Goal: Task Accomplishment & Management: Complete application form

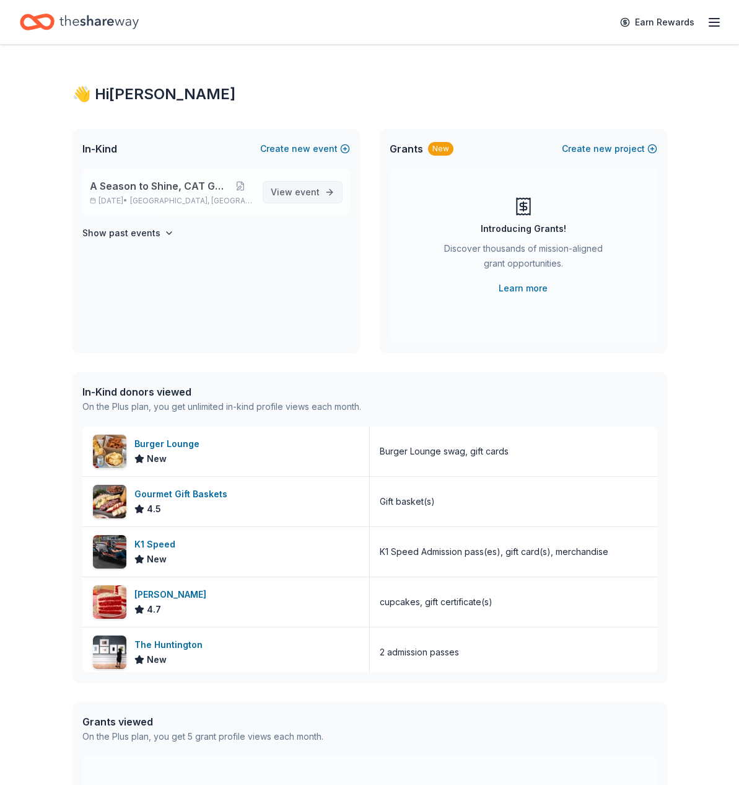
click at [307, 193] on span "event" at bounding box center [307, 192] width 25 height 11
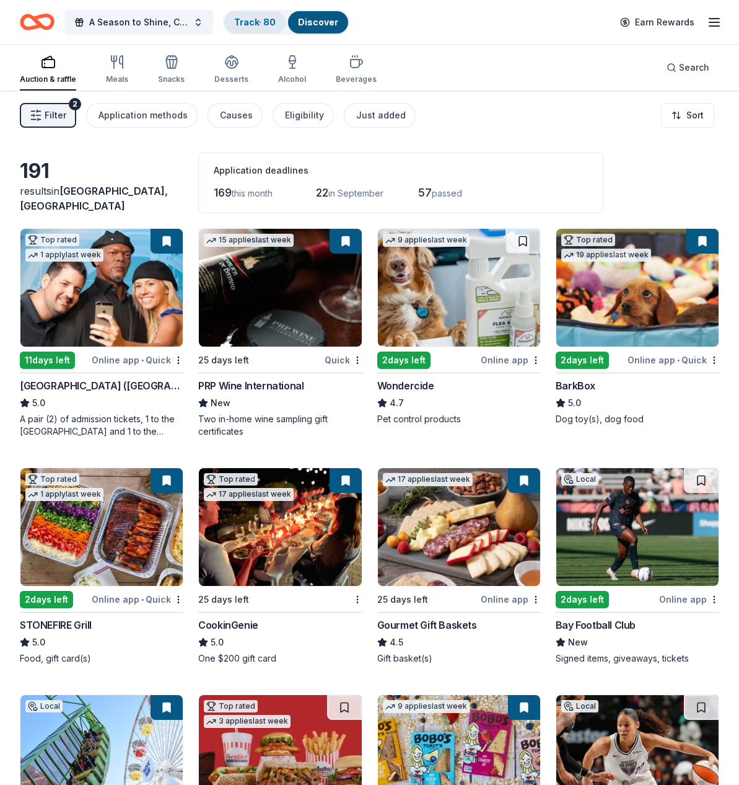
click at [254, 24] on link "Track · 80" at bounding box center [255, 22] width 42 height 11
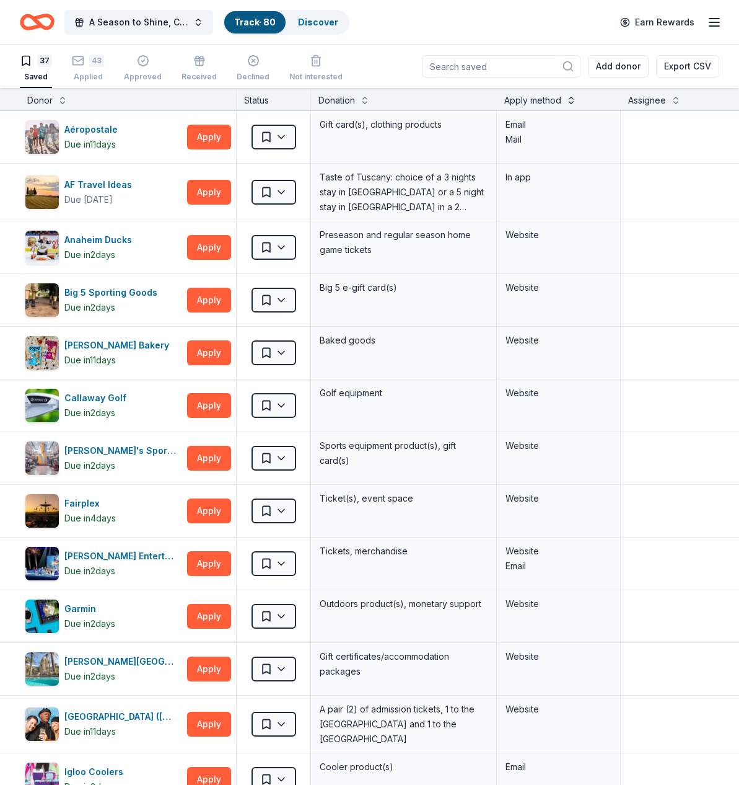
click at [567, 102] on button at bounding box center [572, 99] width 10 height 12
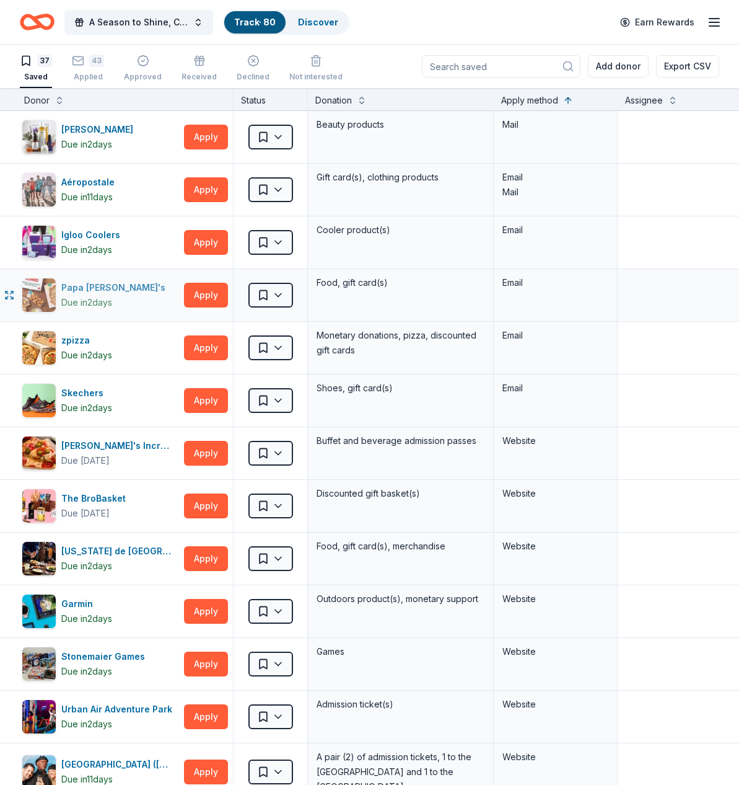
scroll to position [0, 3]
click at [279, 137] on html "A Season to Shine, CAT Gala Track · 80 Discover Earn Rewards 37 Saved 43 Applie…" at bounding box center [369, 392] width 739 height 785
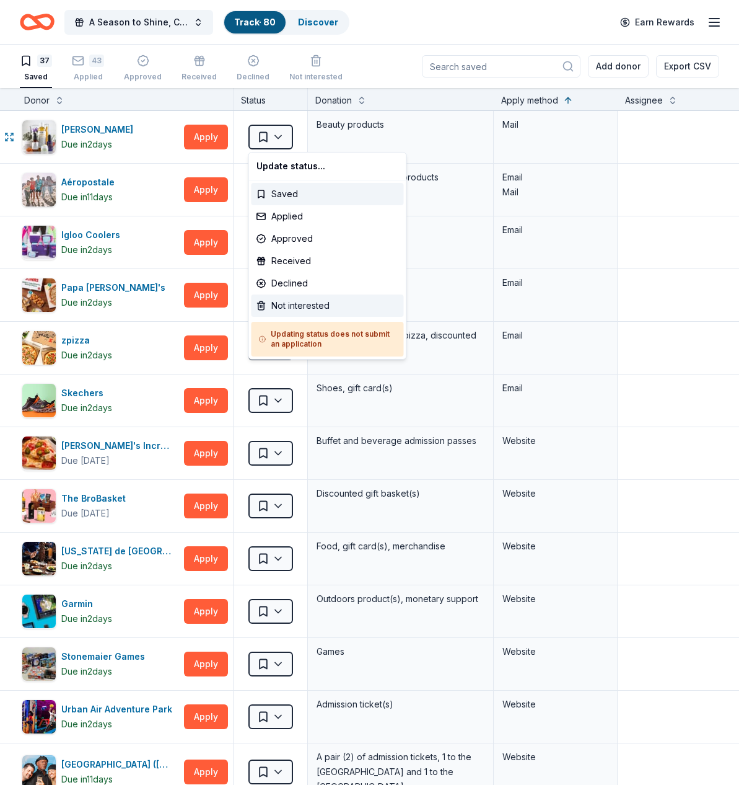
click at [303, 299] on div "Not interested" at bounding box center [328, 305] width 152 height 22
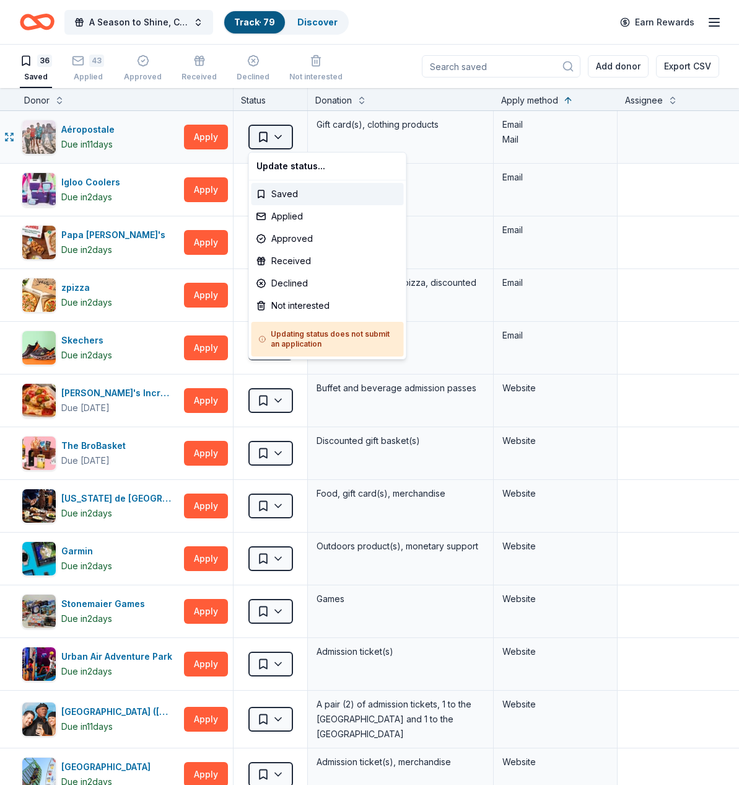
click at [287, 135] on html "A Season to Shine, CAT Gala Track · 79 Discover Earn Rewards 36 Saved 43 Applie…" at bounding box center [369, 392] width 739 height 785
click at [304, 308] on div "Not interested" at bounding box center [328, 305] width 152 height 22
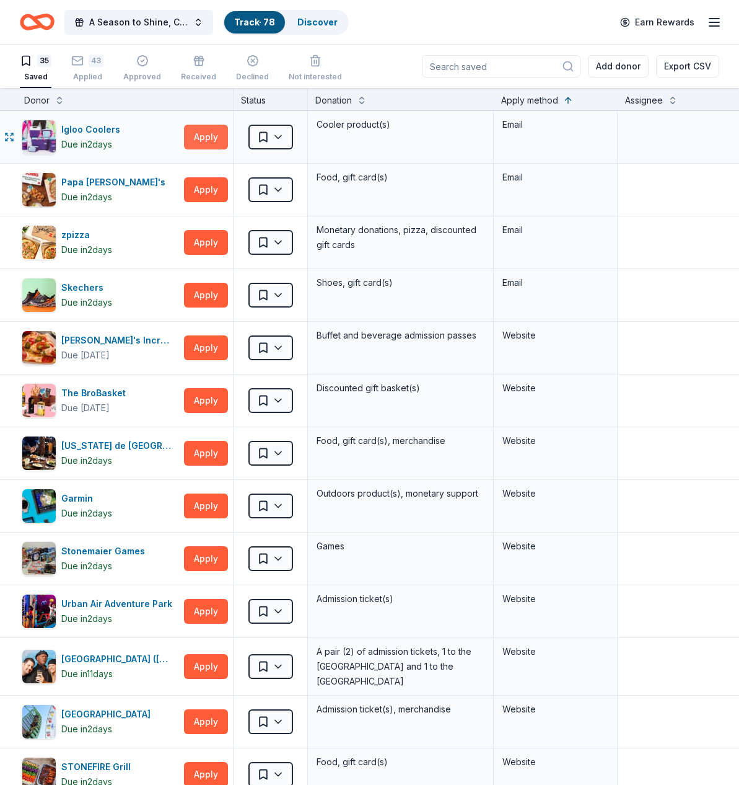
click at [201, 136] on button "Apply" at bounding box center [206, 137] width 44 height 25
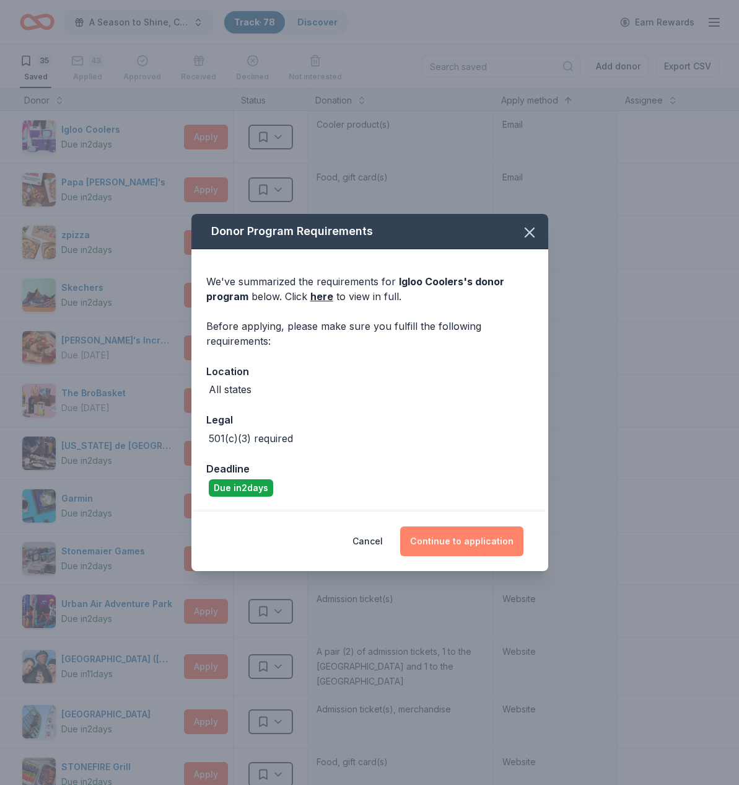
click at [462, 544] on button "Continue to application" at bounding box center [461, 541] width 123 height 30
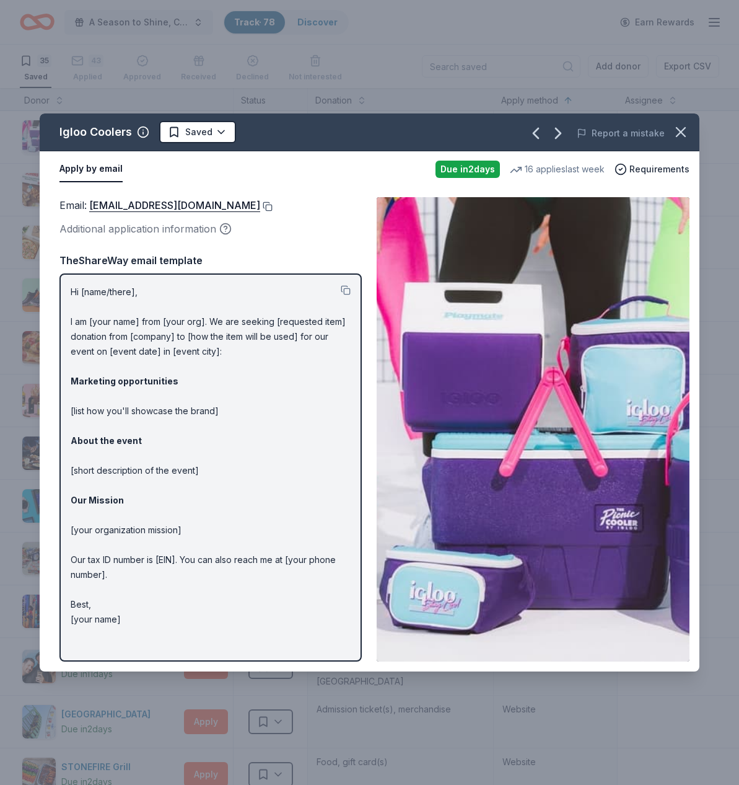
click at [260, 206] on button at bounding box center [266, 206] width 12 height 10
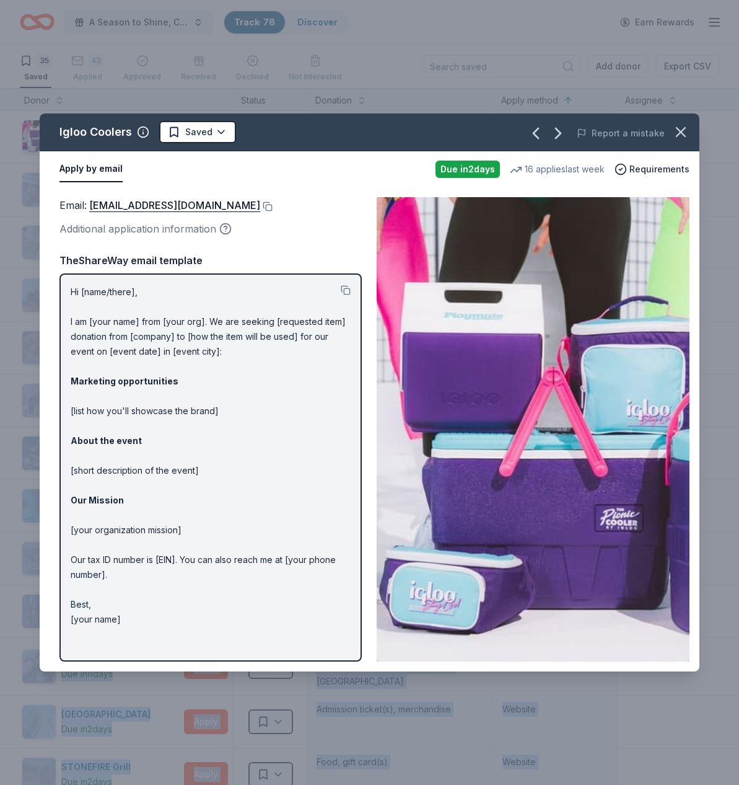
drag, startPoint x: 275, startPoint y: 135, endPoint x: -244, endPoint y: 135, distance: 518.8
click at [0, 135] on html "A Season to Shine, CAT Gala Track · 78 Discover Earn Rewards 35 Saved 43 Applie…" at bounding box center [369, 392] width 739 height 785
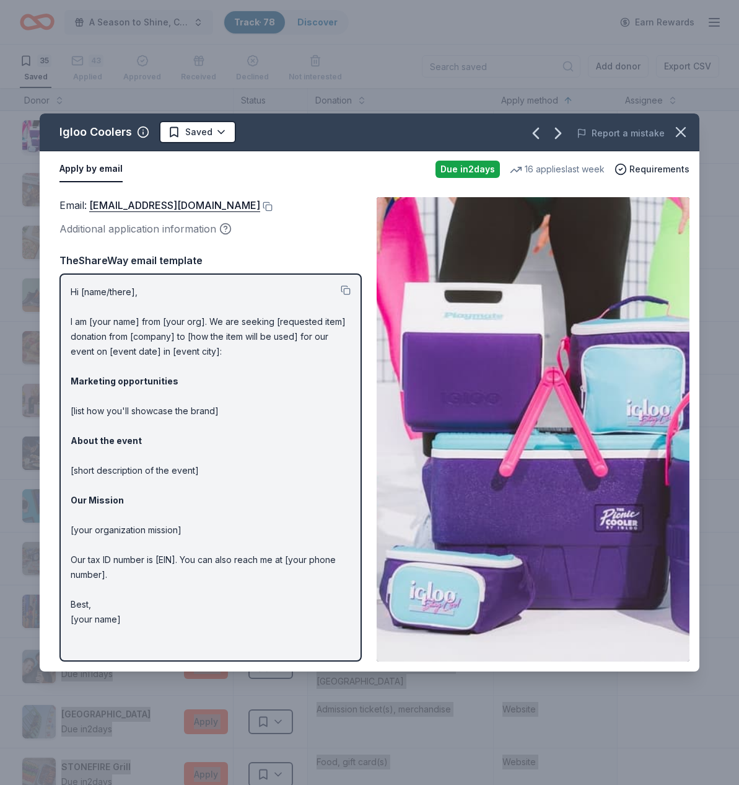
click at [303, 111] on div "Igloo Coolers Saved Report a mistake Apply by email Due [DATE] 16 applies last …" at bounding box center [369, 392] width 739 height 785
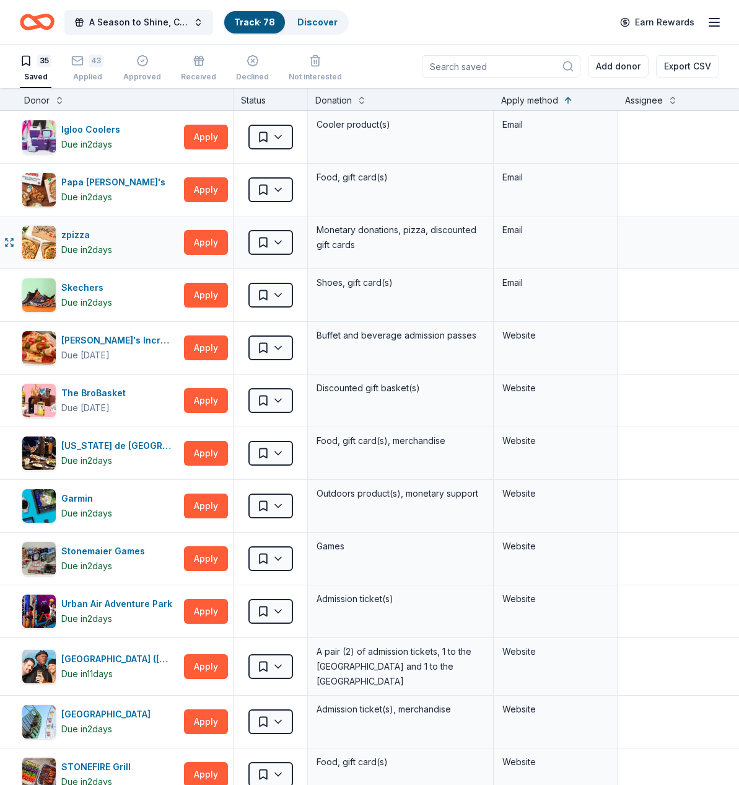
scroll to position [0, 0]
click at [288, 134] on html "A Season to Shine, CAT Gala Track · 78 Discover Earn Rewards 35 Saved 43 Applie…" at bounding box center [369, 392] width 739 height 785
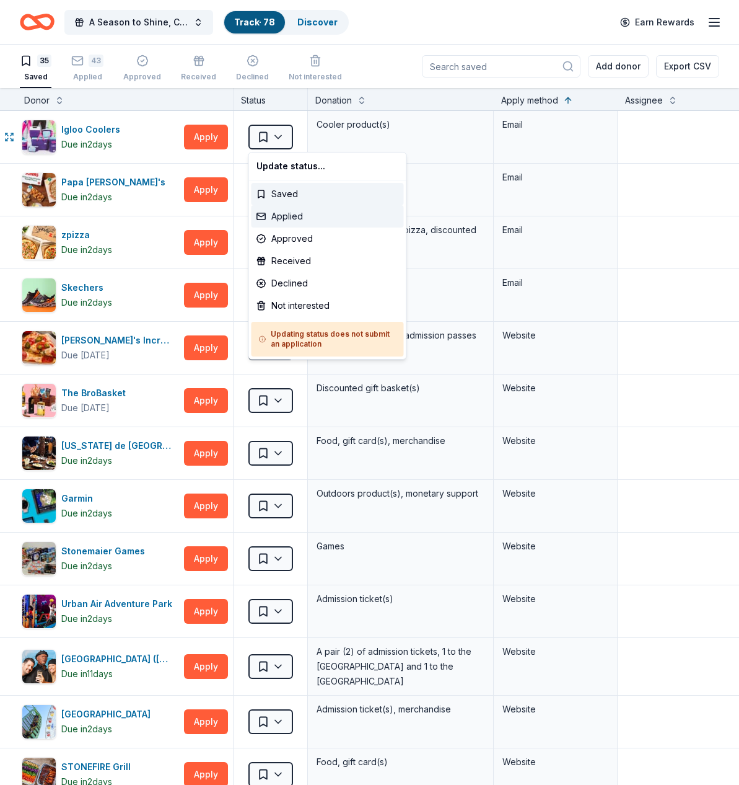
click at [282, 213] on div "Applied" at bounding box center [328, 216] width 152 height 22
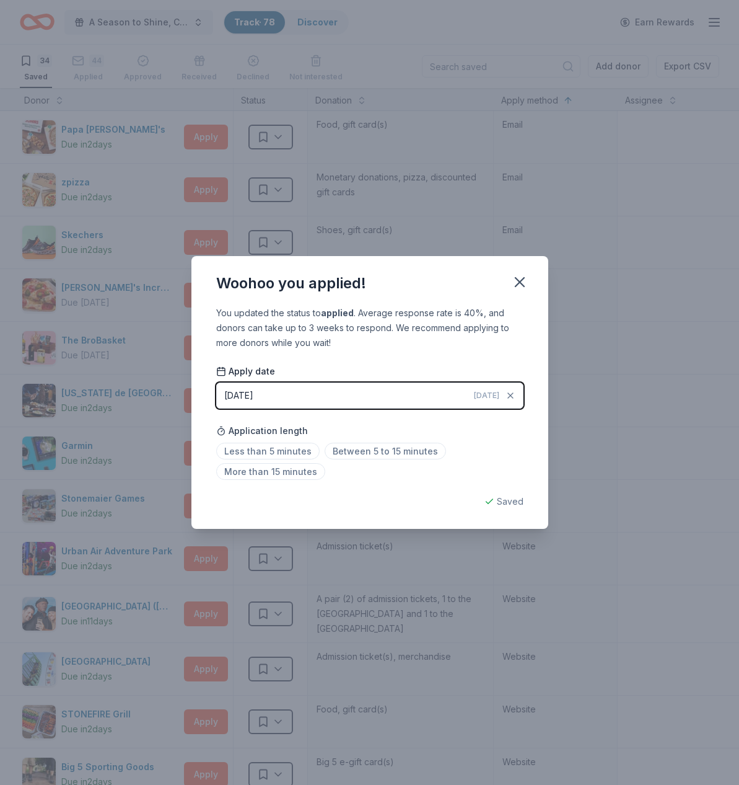
drag, startPoint x: 273, startPoint y: 450, endPoint x: 358, endPoint y: 475, distance: 89.2
click at [274, 450] on span "Less than 5 minutes" at bounding box center [268, 451] width 104 height 17
click at [521, 283] on icon "button" at bounding box center [520, 282] width 9 height 9
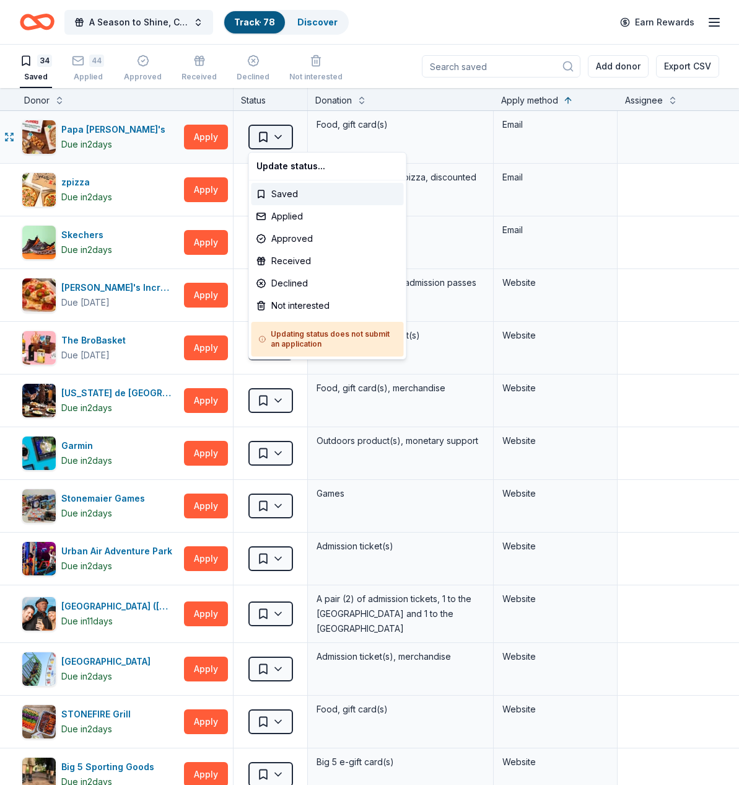
click at [276, 135] on html "A Season to Shine, CAT Gala Track · 78 Discover Earn Rewards 34 Saved 44 Applie…" at bounding box center [369, 392] width 739 height 785
click at [294, 307] on div "Not interested" at bounding box center [328, 305] width 152 height 22
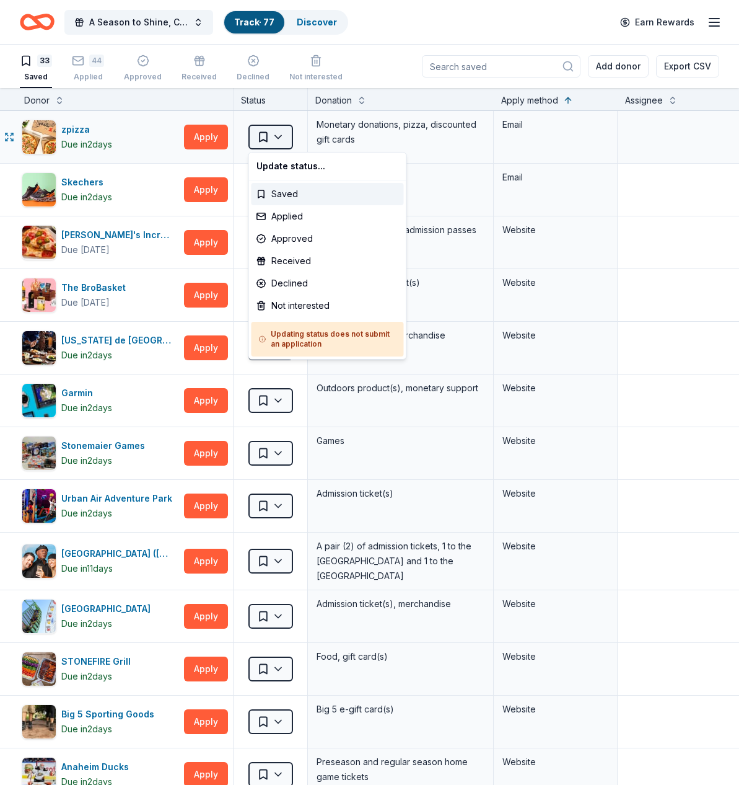
click at [277, 135] on html "A Season to Shine, CAT Gala Track · 77 Discover Earn Rewards 33 Saved 44 Applie…" at bounding box center [369, 392] width 739 height 785
click at [316, 307] on div "Not interested" at bounding box center [328, 305] width 152 height 22
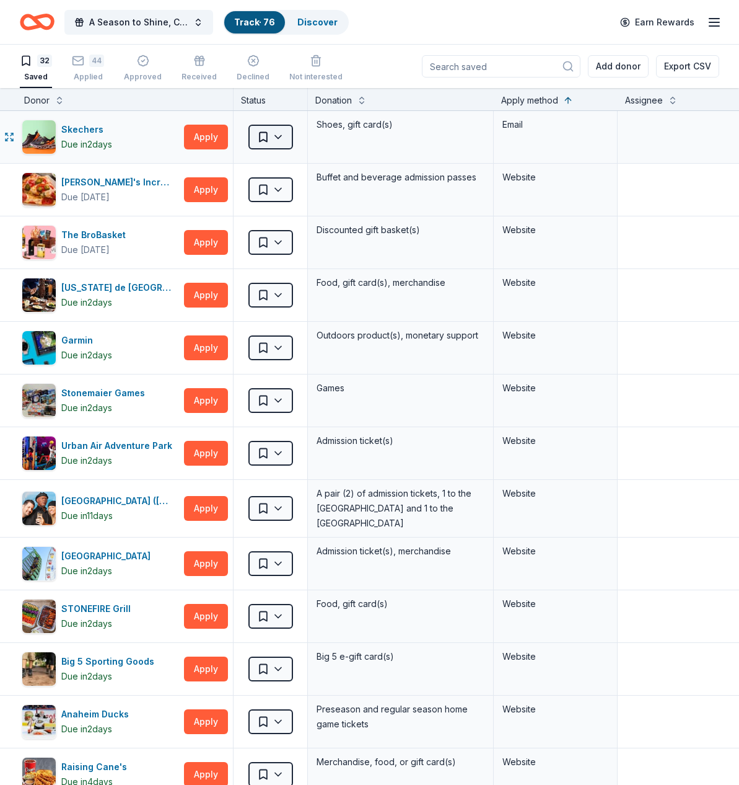
click at [273, 133] on html "A Season to Shine, CAT Gala Track · 76 Discover Earn Rewards 32 Saved 44 Applie…" at bounding box center [369, 392] width 739 height 785
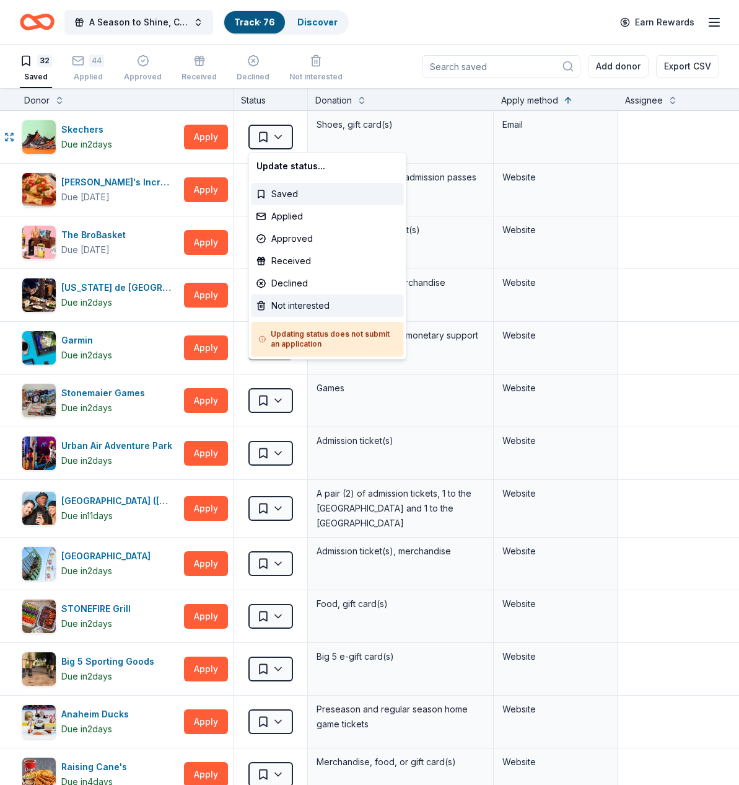
click at [298, 304] on div "Not interested" at bounding box center [328, 305] width 152 height 22
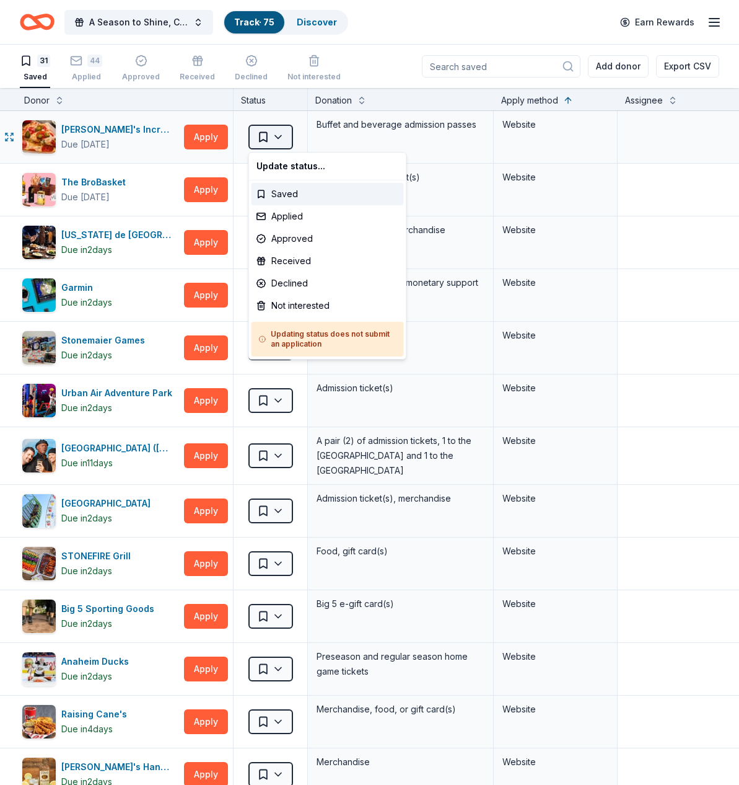
click at [284, 136] on html "A Season to Shine, CAT Gala Track · 75 Discover Earn Rewards 31 Saved 44 Applie…" at bounding box center [369, 392] width 739 height 785
click at [306, 302] on div "Not interested" at bounding box center [328, 305] width 152 height 22
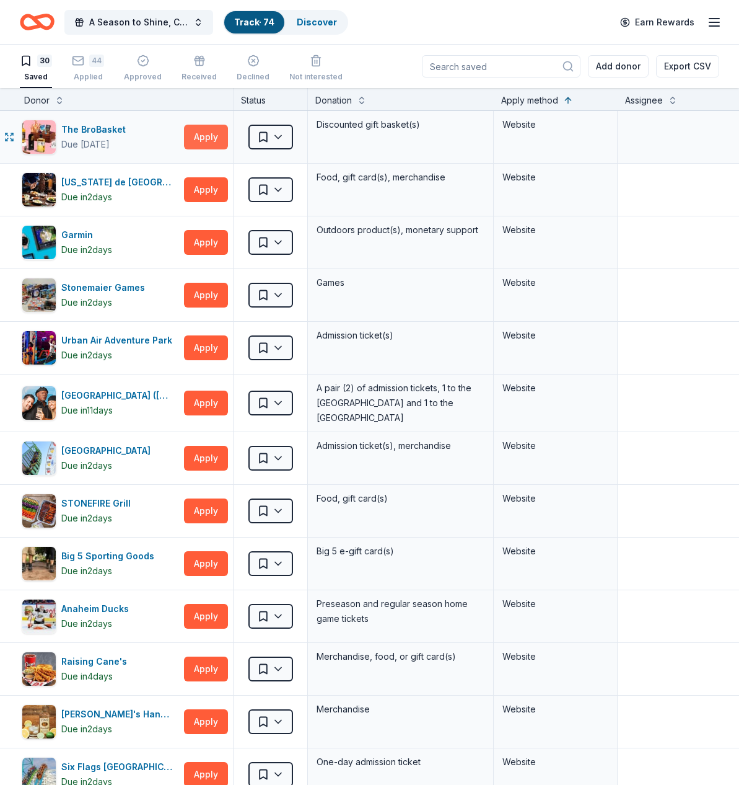
click at [210, 140] on button "Apply" at bounding box center [206, 137] width 44 height 25
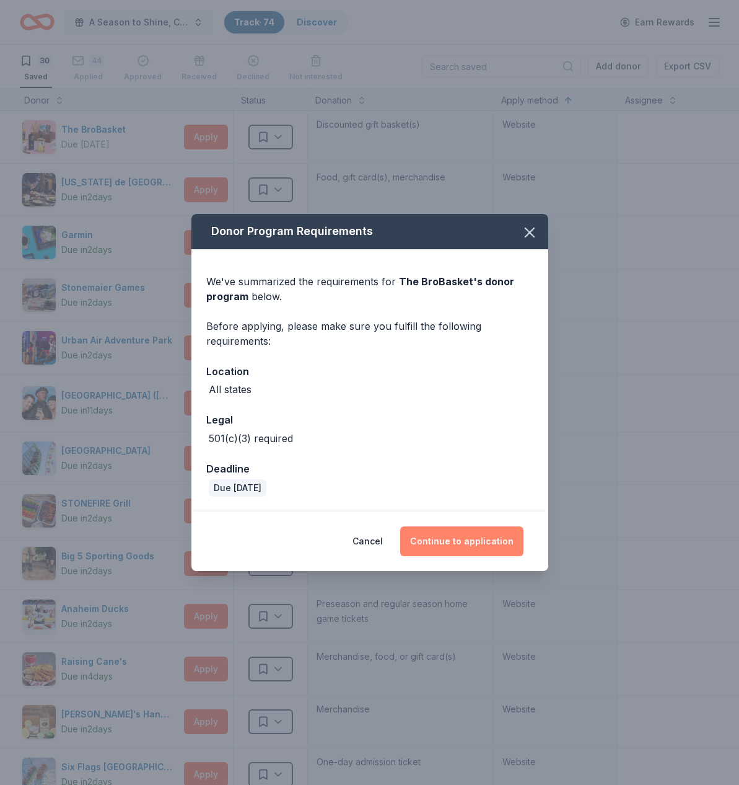
click at [472, 540] on button "Continue to application" at bounding box center [461, 541] width 123 height 30
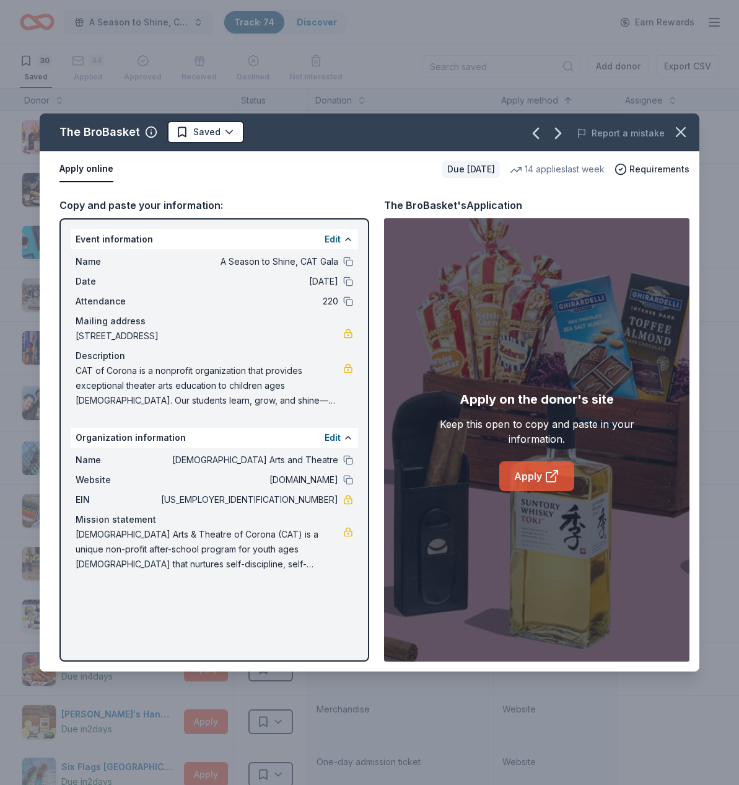
click at [529, 479] on link "Apply" at bounding box center [537, 476] width 75 height 30
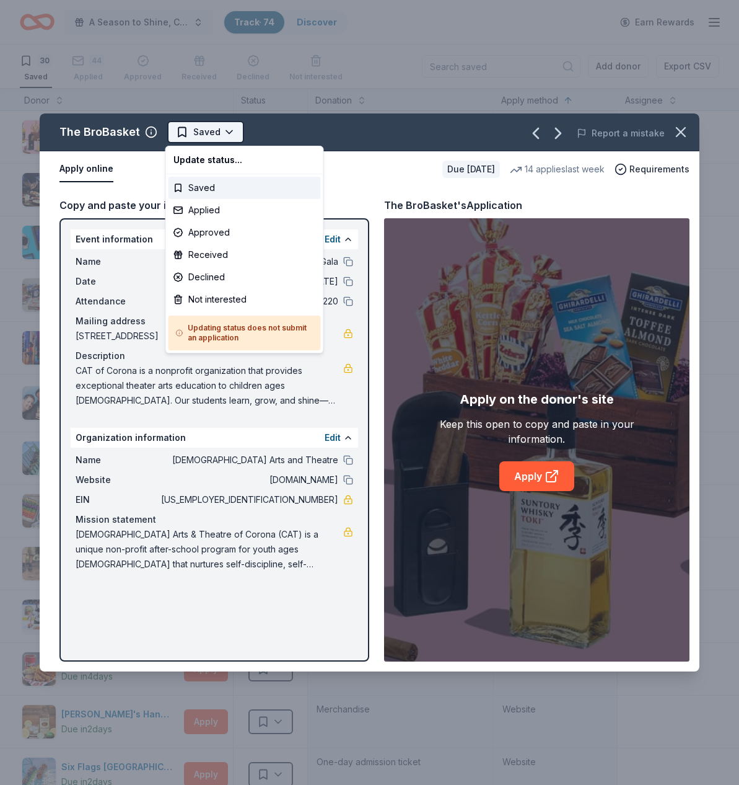
click at [229, 133] on html "A Season to Shine, CAT Gala Track · 74 Discover Earn Rewards 30 Saved 44 Applie…" at bounding box center [369, 392] width 739 height 785
click at [199, 209] on div "Applied" at bounding box center [245, 210] width 152 height 22
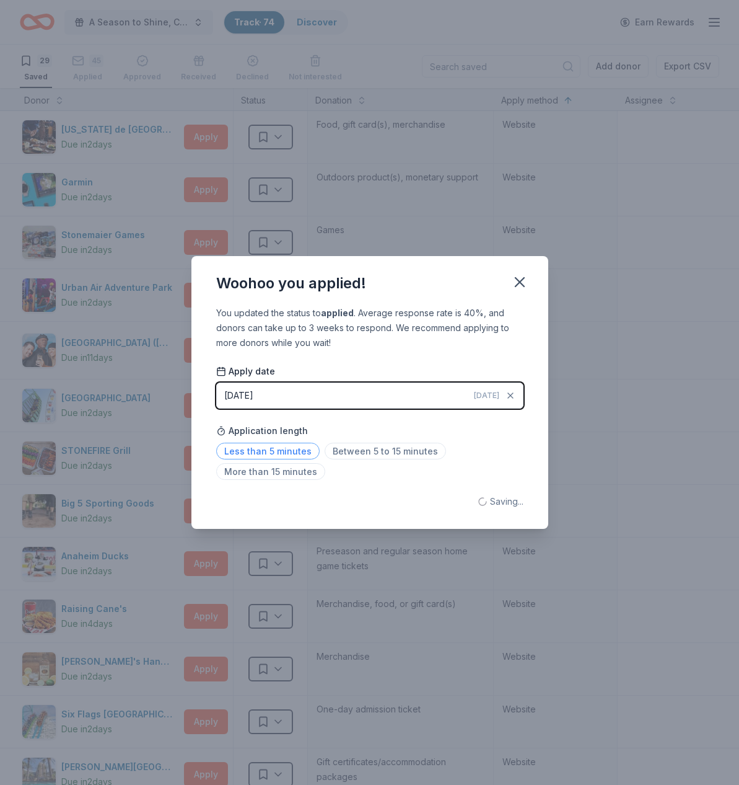
click at [278, 450] on span "Less than 5 minutes" at bounding box center [268, 451] width 104 height 17
click at [520, 286] on icon "button" at bounding box center [519, 281] width 17 height 17
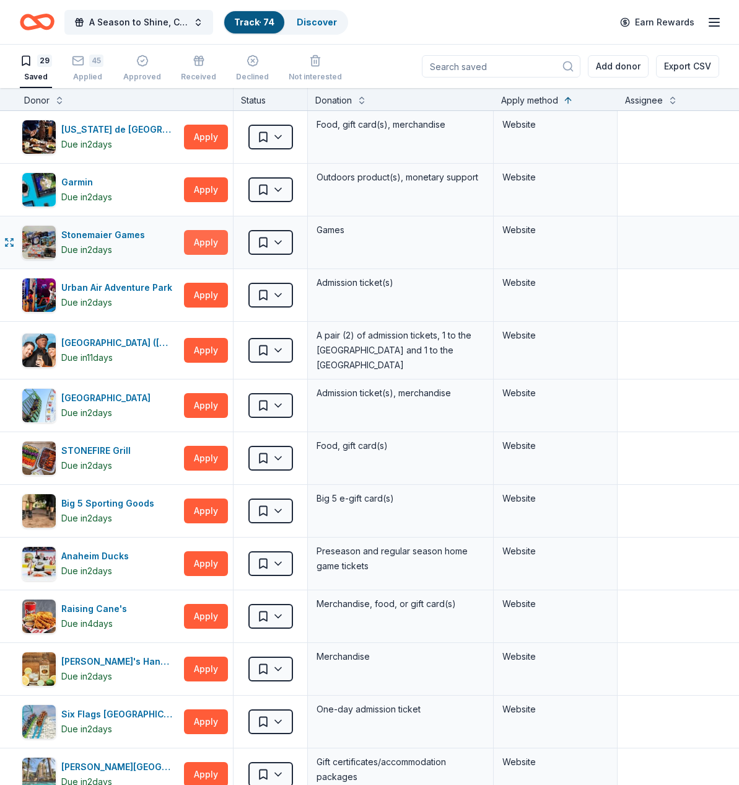
click at [218, 245] on button "Apply" at bounding box center [206, 242] width 44 height 25
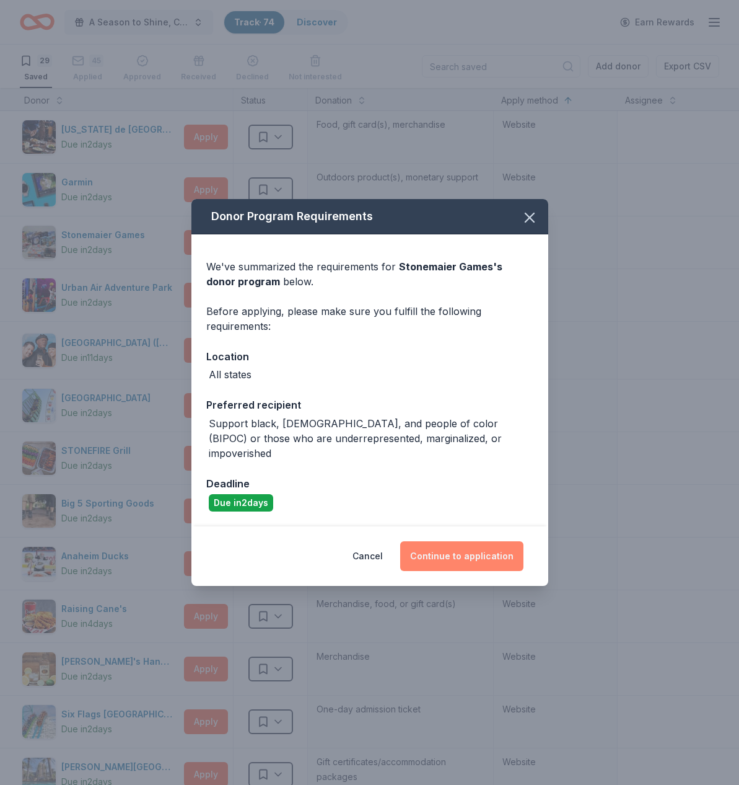
click at [477, 547] on button "Continue to application" at bounding box center [461, 556] width 123 height 30
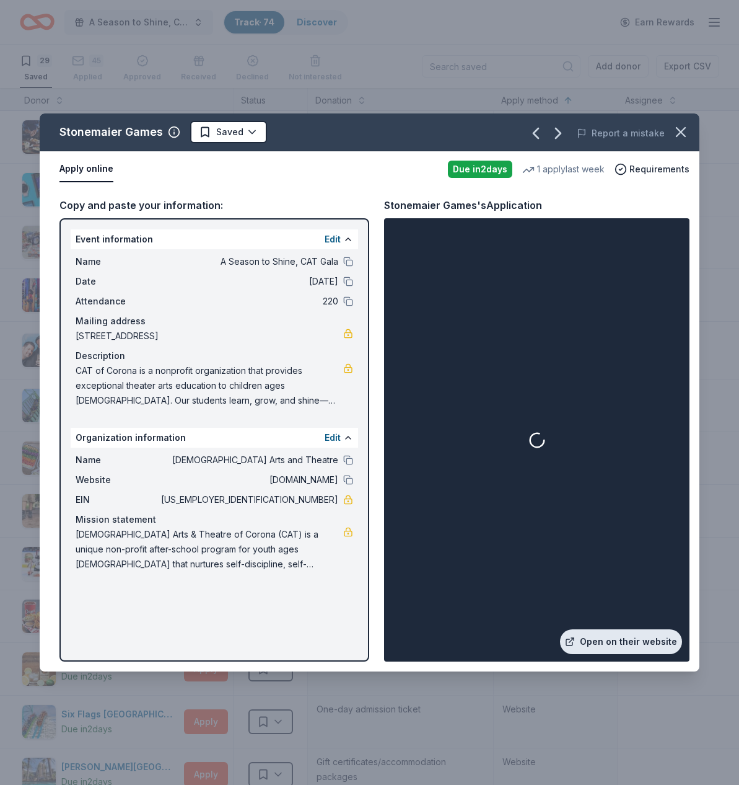
click at [612, 643] on link "Open on their website" at bounding box center [621, 641] width 122 height 25
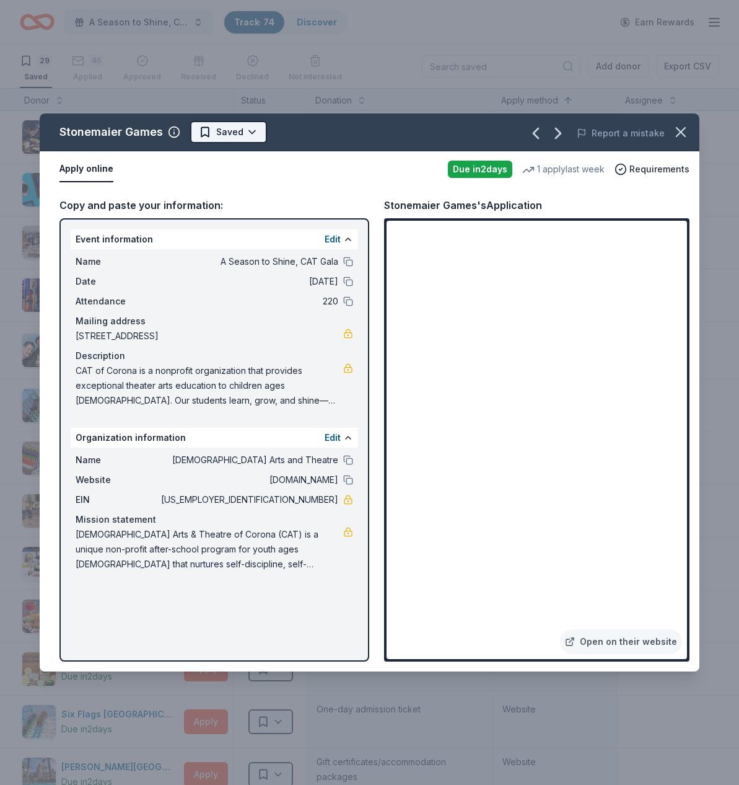
click at [252, 129] on html "A Season to Shine, CAT Gala Track · 74 Discover Earn Rewards 29 Saved 45 Applie…" at bounding box center [369, 392] width 739 height 785
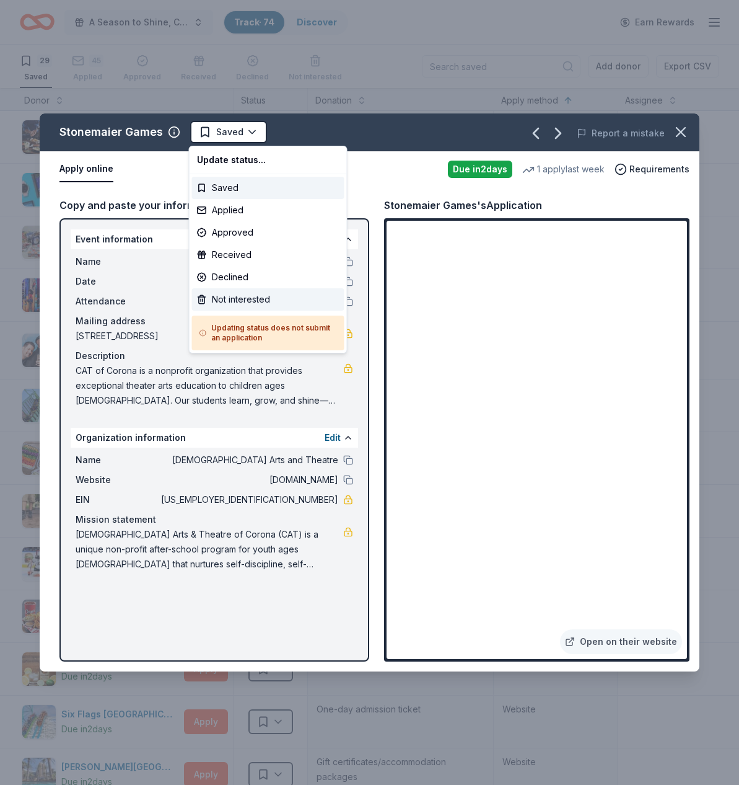
click at [238, 301] on div "Not interested" at bounding box center [268, 299] width 152 height 22
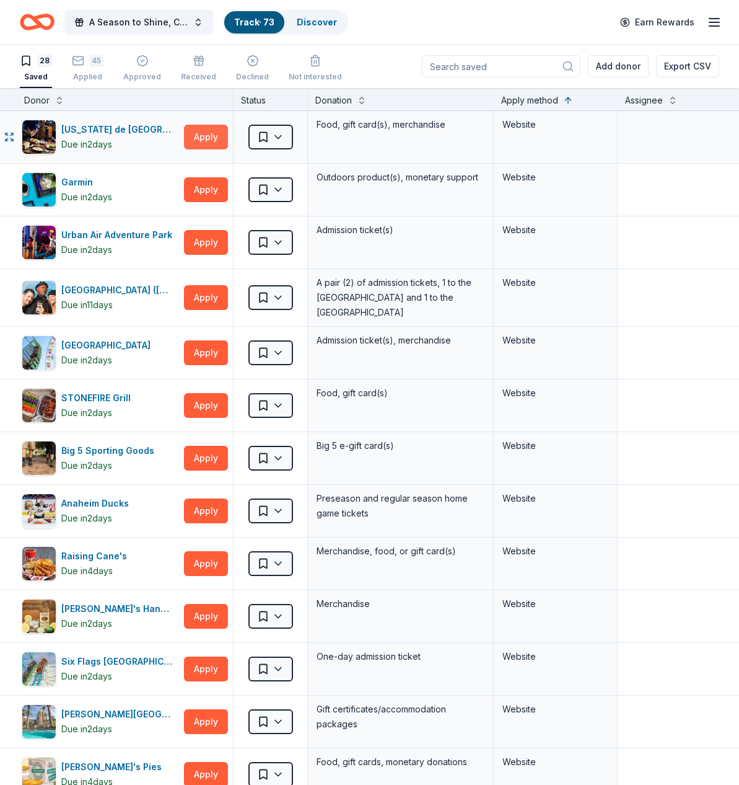
click at [210, 134] on button "Apply" at bounding box center [206, 137] width 44 height 25
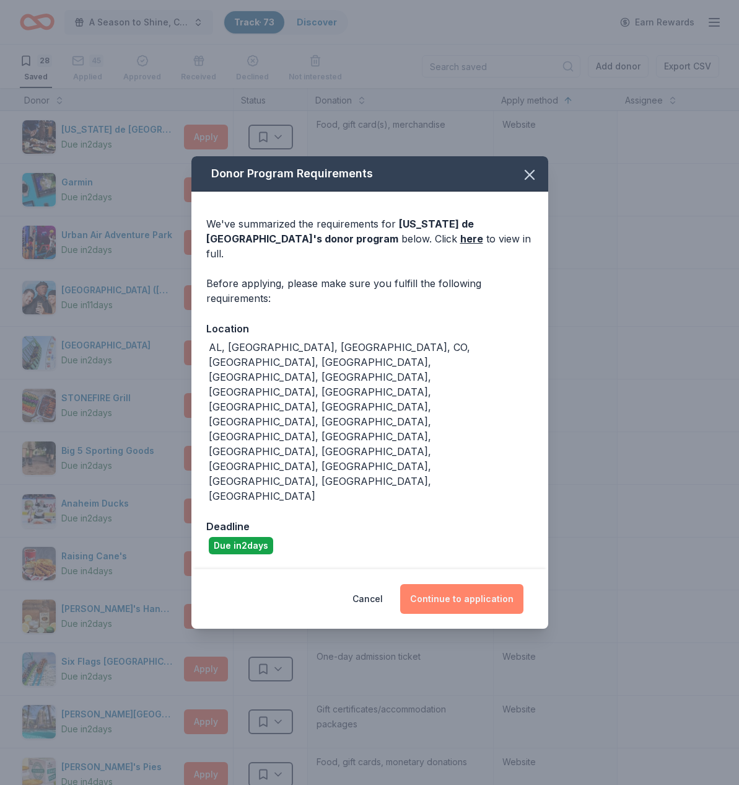
drag, startPoint x: 469, startPoint y: 530, endPoint x: 461, endPoint y: 524, distance: 10.3
click at [469, 584] on button "Continue to application" at bounding box center [461, 599] width 123 height 30
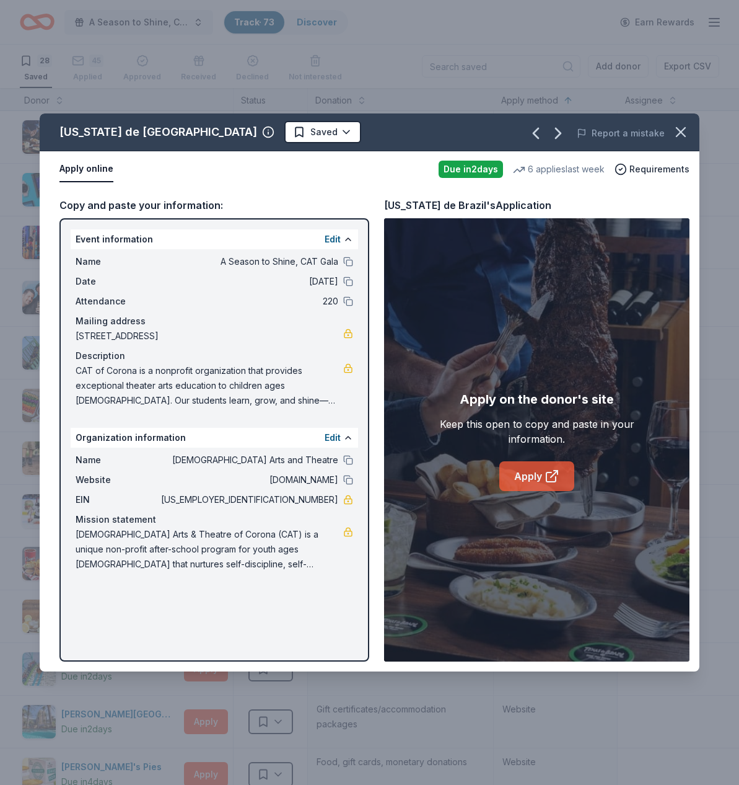
click at [527, 473] on link "Apply" at bounding box center [537, 476] width 75 height 30
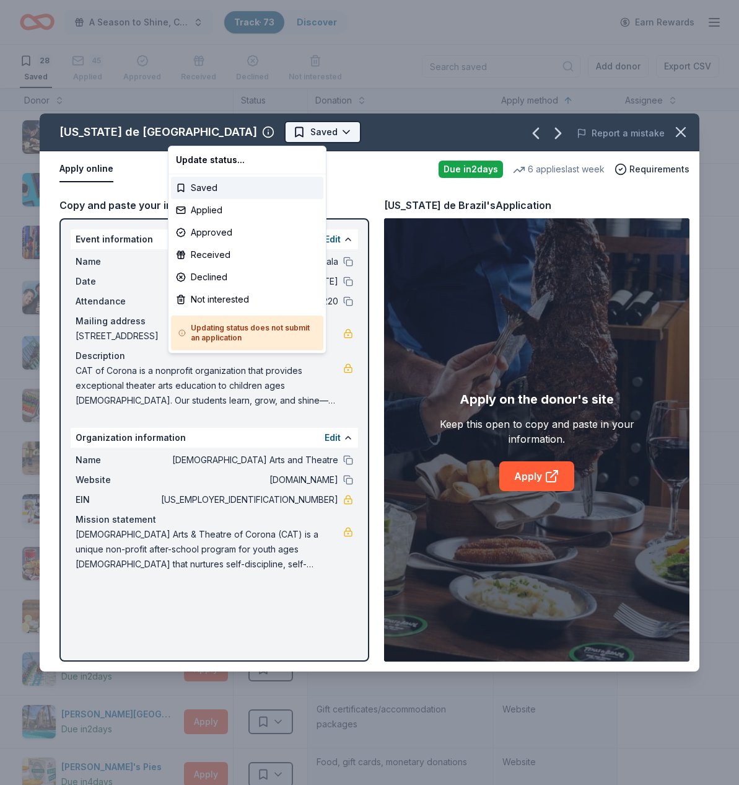
click at [231, 131] on html "A Season to Shine, CAT Gala Track · 73 Discover Earn Rewards 28 Saved 45 Applie…" at bounding box center [369, 392] width 739 height 785
click at [212, 208] on div "Applied" at bounding box center [247, 210] width 152 height 22
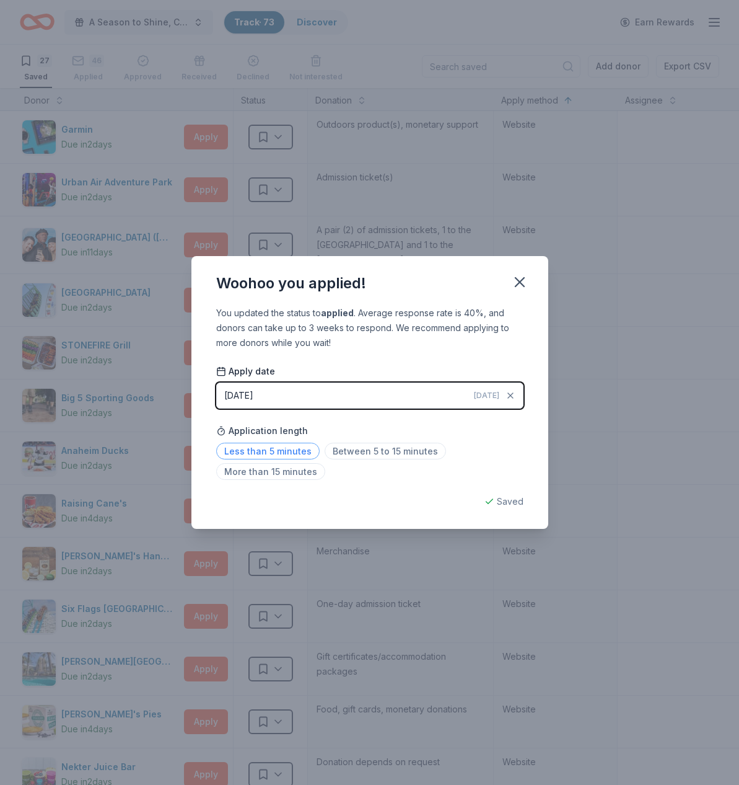
click at [292, 451] on span "Less than 5 minutes" at bounding box center [268, 451] width 104 height 17
click at [519, 278] on icon "button" at bounding box center [519, 281] width 17 height 17
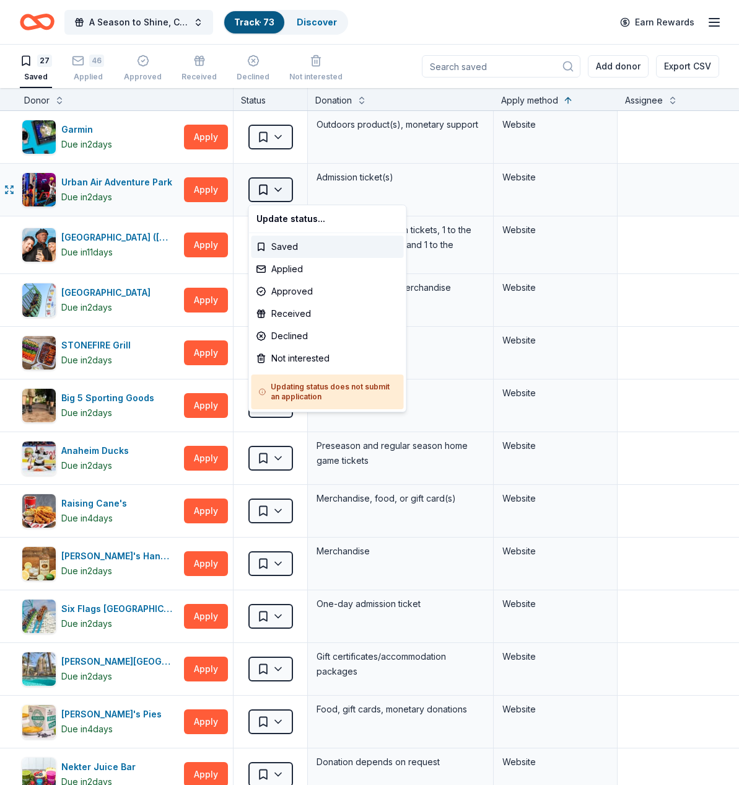
click at [278, 192] on html "A Season to Shine, CAT Gala Track · 73 Discover Earn Rewards 27 Saved 46 Applie…" at bounding box center [369, 392] width 739 height 785
click at [294, 357] on div "Not interested" at bounding box center [328, 358] width 152 height 22
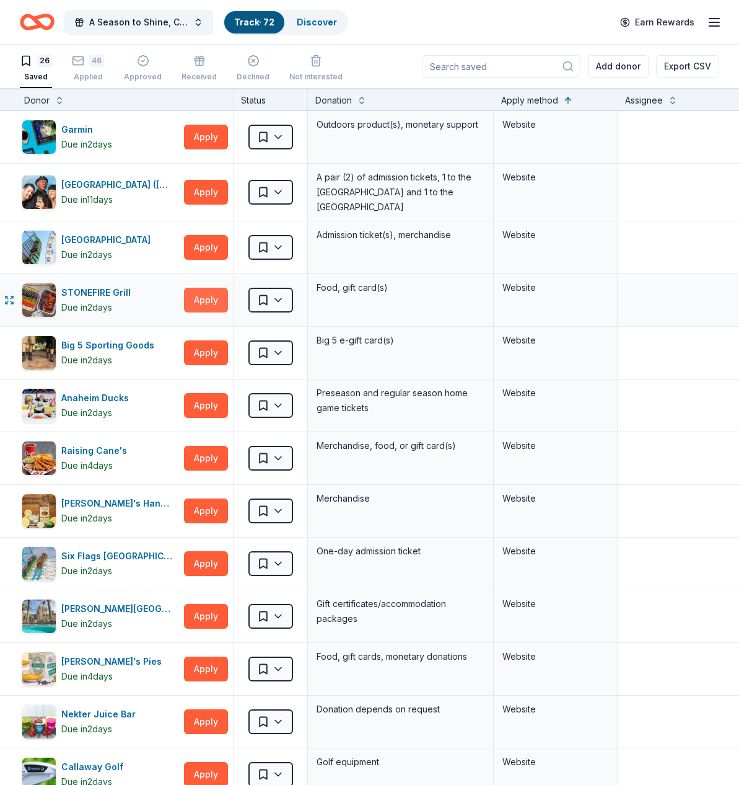
click at [208, 300] on button "Apply" at bounding box center [206, 300] width 44 height 25
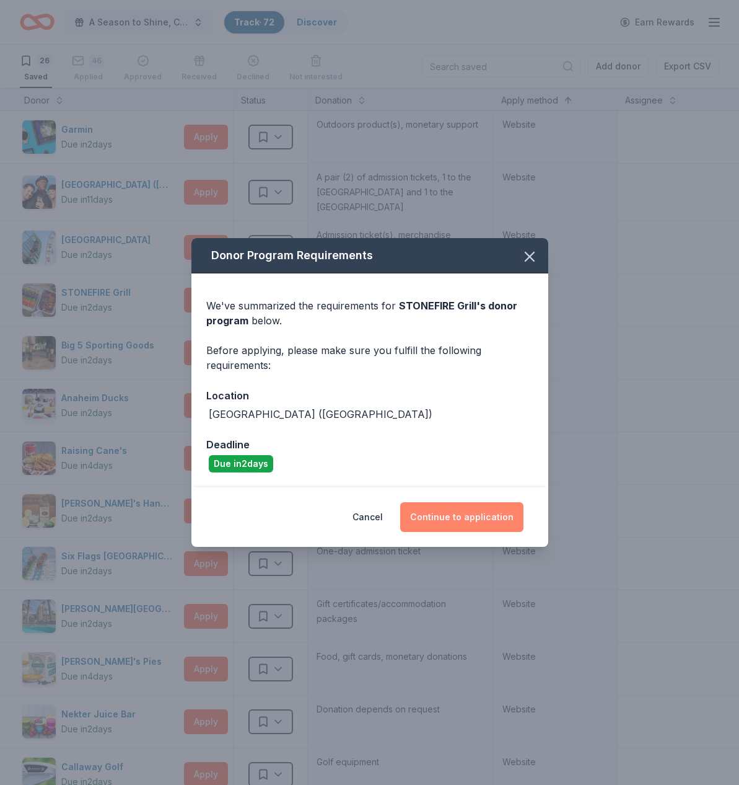
click at [490, 515] on button "Continue to application" at bounding box center [461, 517] width 123 height 30
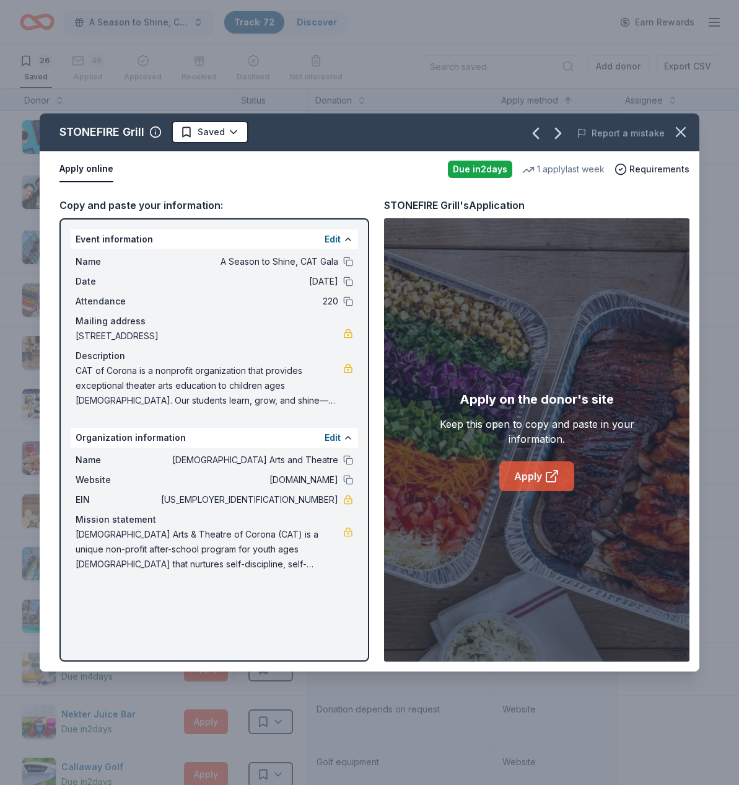
click at [532, 478] on link "Apply" at bounding box center [537, 476] width 75 height 30
click at [229, 133] on html "A Season to Shine, CAT Gala Track · 72 Discover Earn Rewards 26 Saved 46 Applie…" at bounding box center [369, 392] width 739 height 785
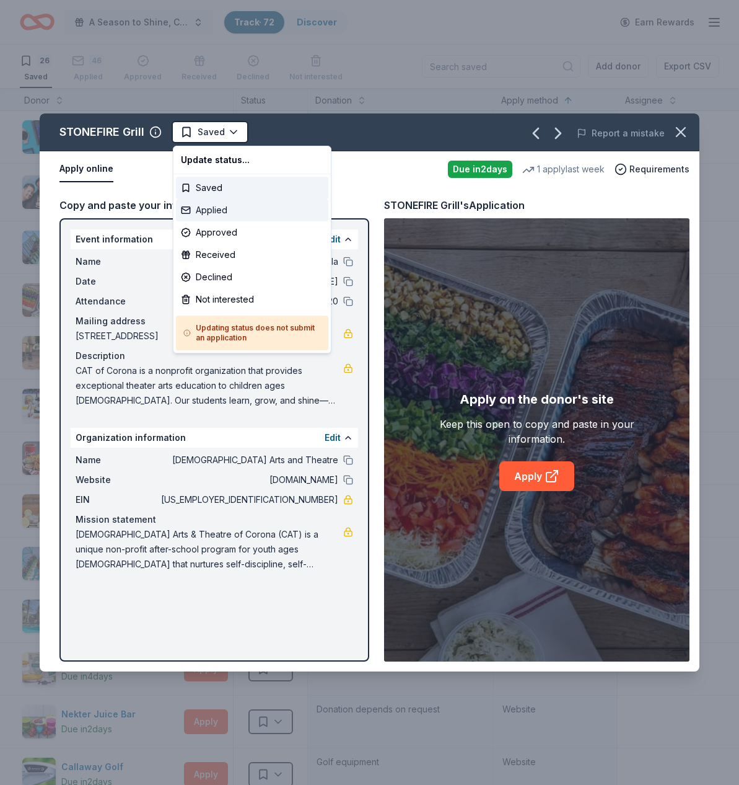
click at [216, 210] on div "Applied" at bounding box center [252, 210] width 152 height 22
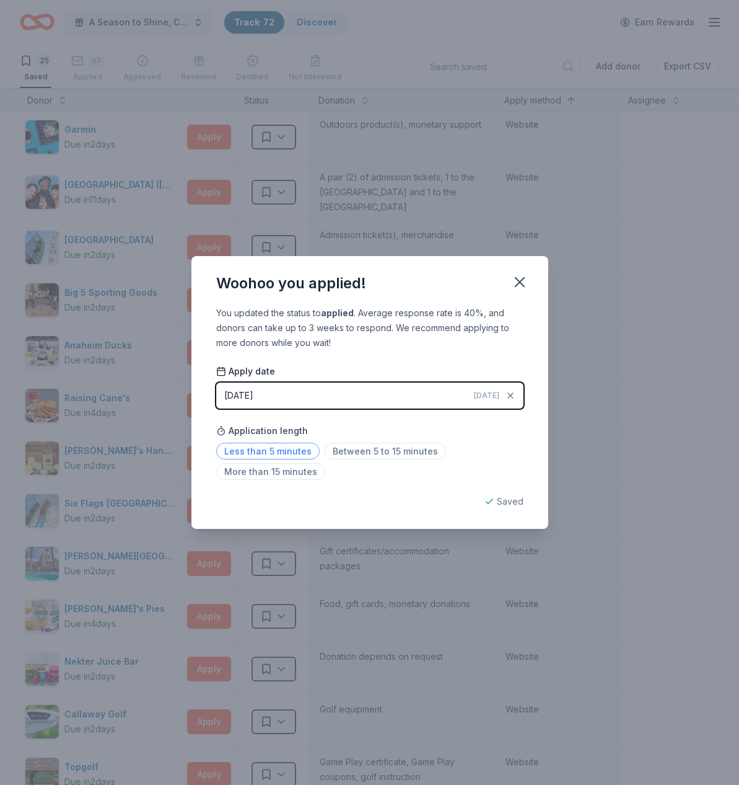
click at [268, 448] on span "Less than 5 minutes" at bounding box center [268, 451] width 104 height 17
click at [518, 281] on icon "button" at bounding box center [520, 282] width 9 height 9
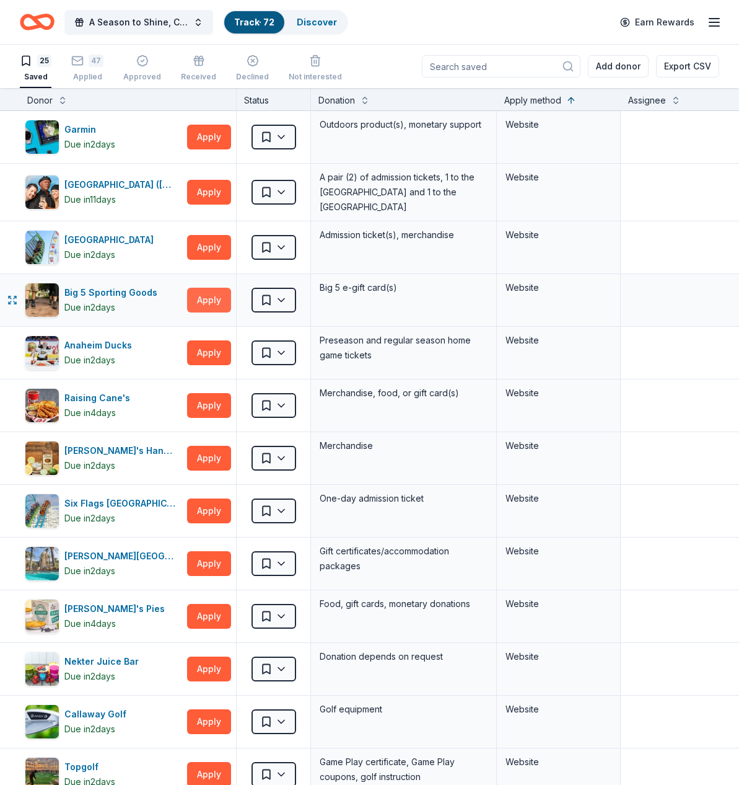
click at [208, 302] on button "Apply" at bounding box center [209, 300] width 44 height 25
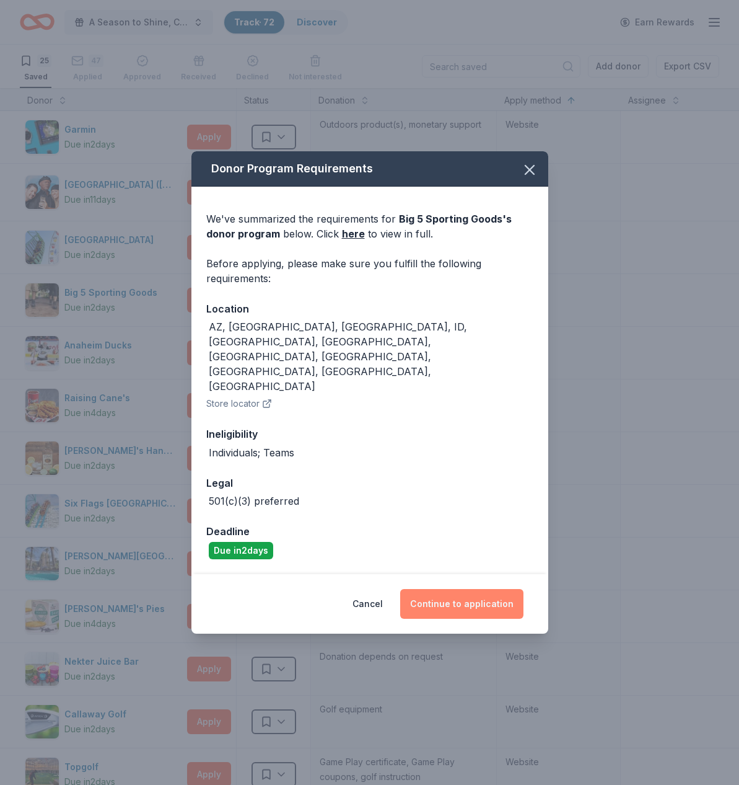
click at [447, 589] on button "Continue to application" at bounding box center [461, 604] width 123 height 30
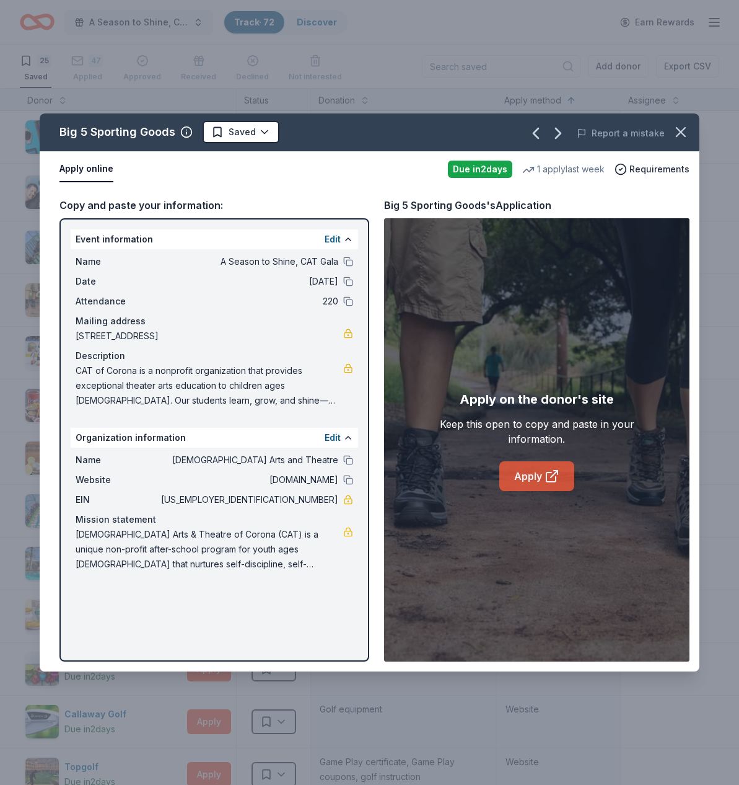
click at [523, 464] on link "Apply" at bounding box center [537, 476] width 75 height 30
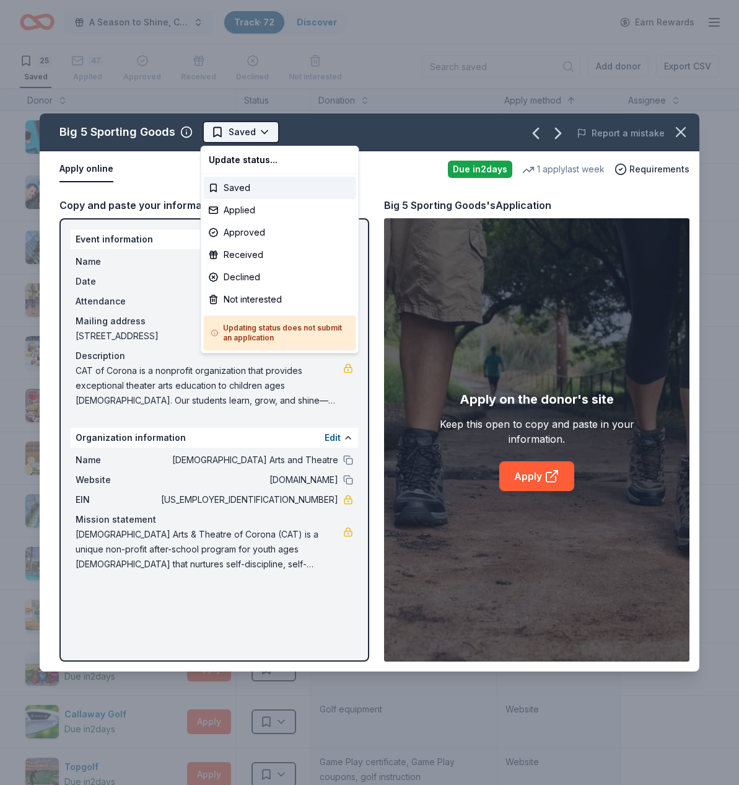
click at [253, 133] on html "A Season to Shine, CAT Gala Track · 72 Discover Earn Rewards 25 Saved 47 Applie…" at bounding box center [369, 392] width 739 height 785
click at [250, 299] on div "Not interested" at bounding box center [280, 299] width 152 height 22
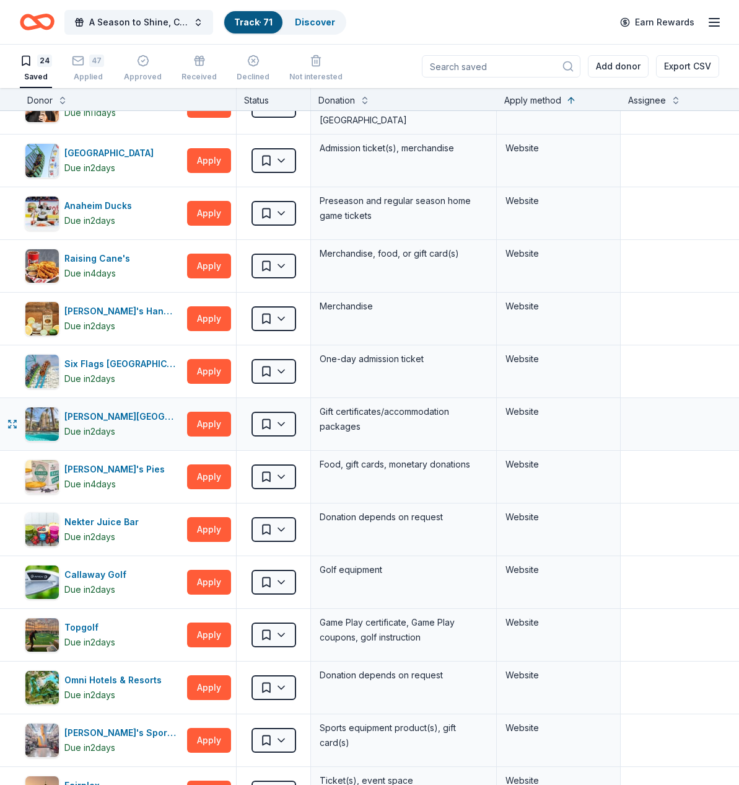
scroll to position [88, 0]
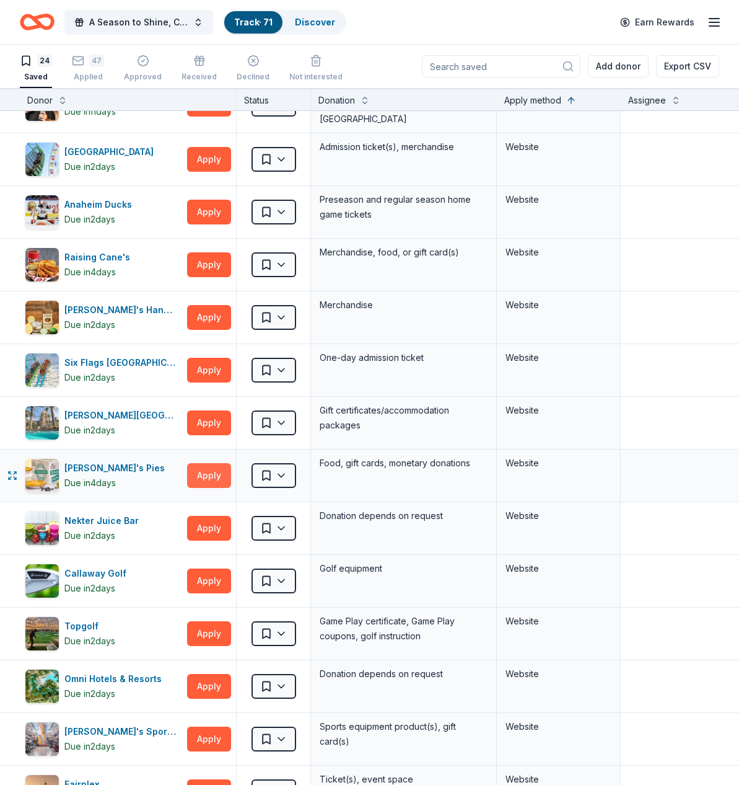
click at [215, 475] on button "Apply" at bounding box center [209, 475] width 44 height 25
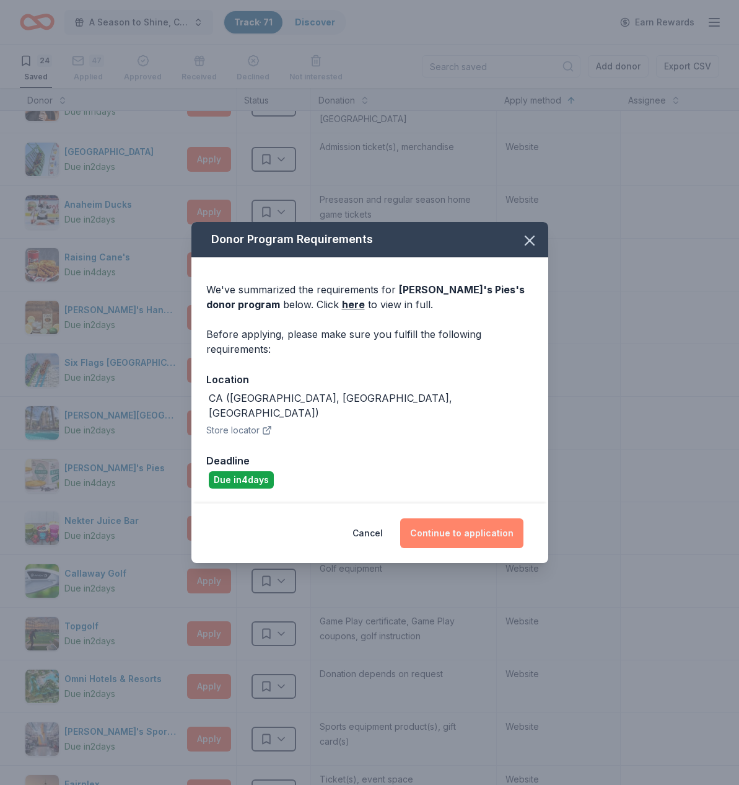
click at [478, 520] on button "Continue to application" at bounding box center [461, 533] width 123 height 30
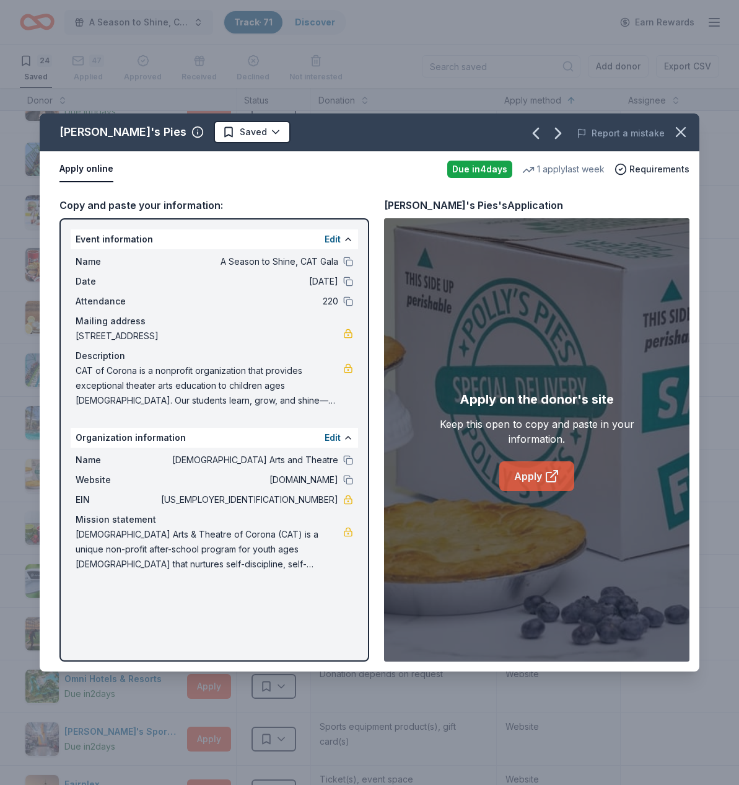
click at [528, 473] on link "Apply" at bounding box center [537, 476] width 75 height 30
click at [213, 135] on html "A Season to Shine, CAT Gala Track · 71 Discover Earn Rewards 24 Saved 47 Applie…" at bounding box center [369, 392] width 739 height 785
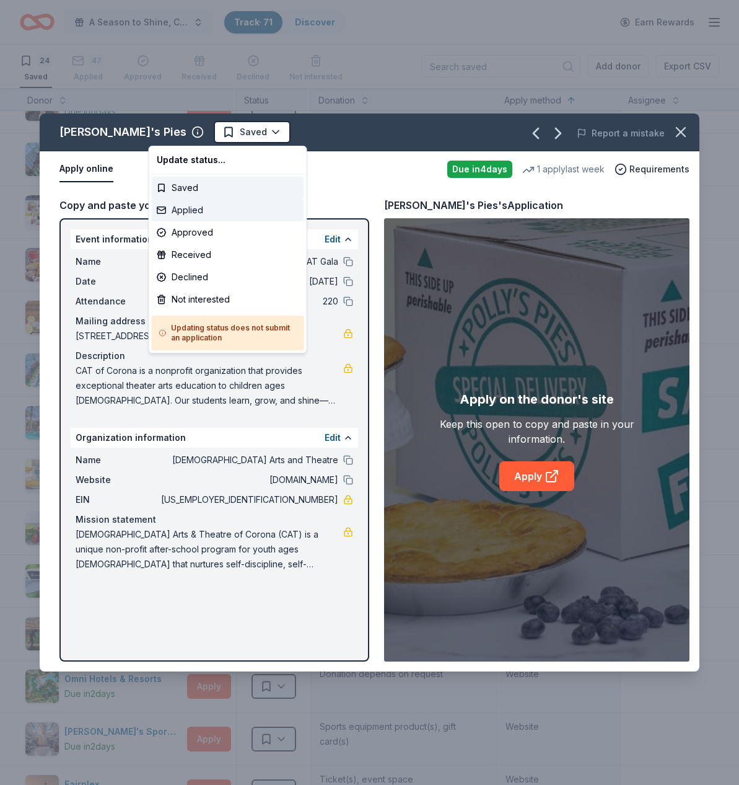
click at [197, 208] on div "Applied" at bounding box center [228, 210] width 152 height 22
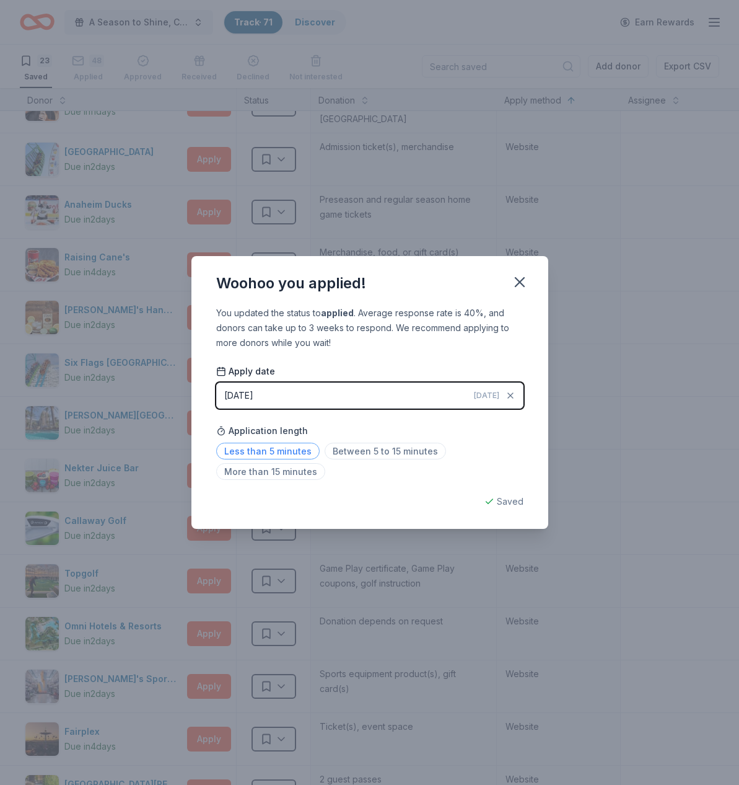
click at [271, 449] on span "Less than 5 minutes" at bounding box center [268, 451] width 104 height 17
click at [525, 281] on icon "button" at bounding box center [519, 281] width 17 height 17
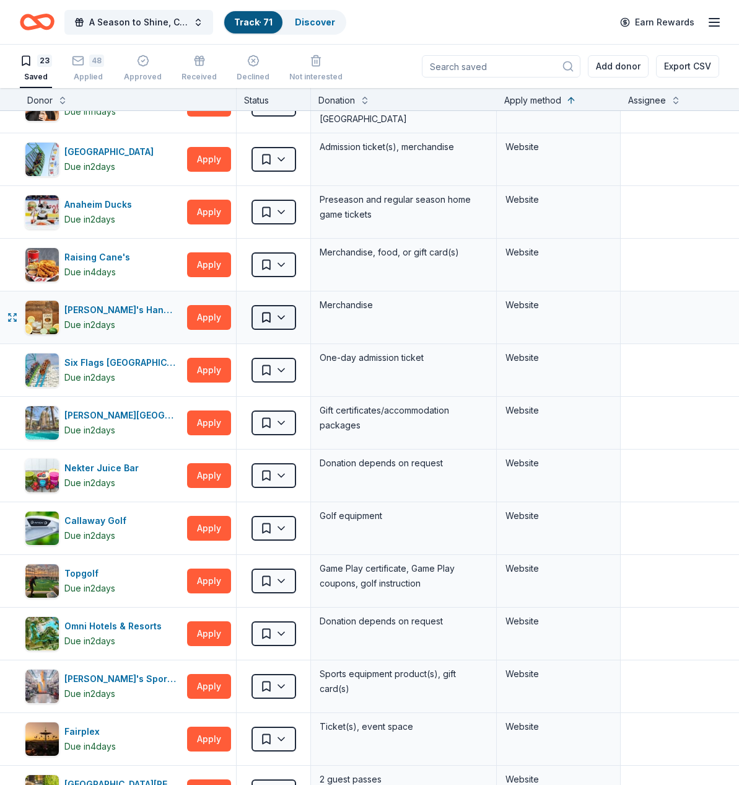
click at [282, 316] on html "A Season to Shine, CAT Gala Track · 71 Discover Earn Rewards 23 Saved 48 Applie…" at bounding box center [369, 392] width 739 height 785
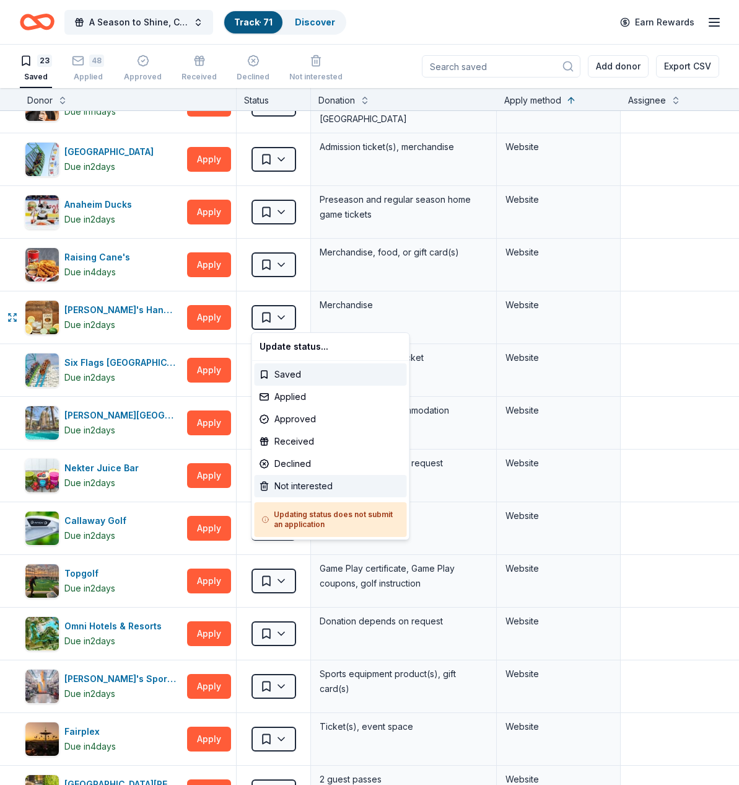
click at [295, 487] on div "Not interested" at bounding box center [331, 486] width 152 height 22
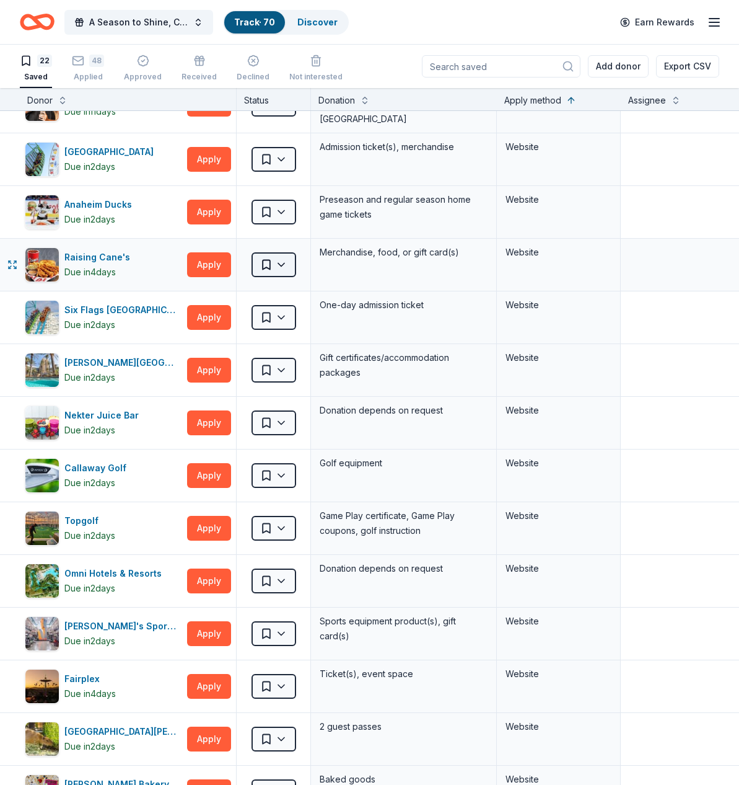
click at [279, 261] on html "A Season to Shine, CAT Gala Track · 70 Discover Earn Rewards 22 Saved 48 Applie…" at bounding box center [369, 392] width 739 height 785
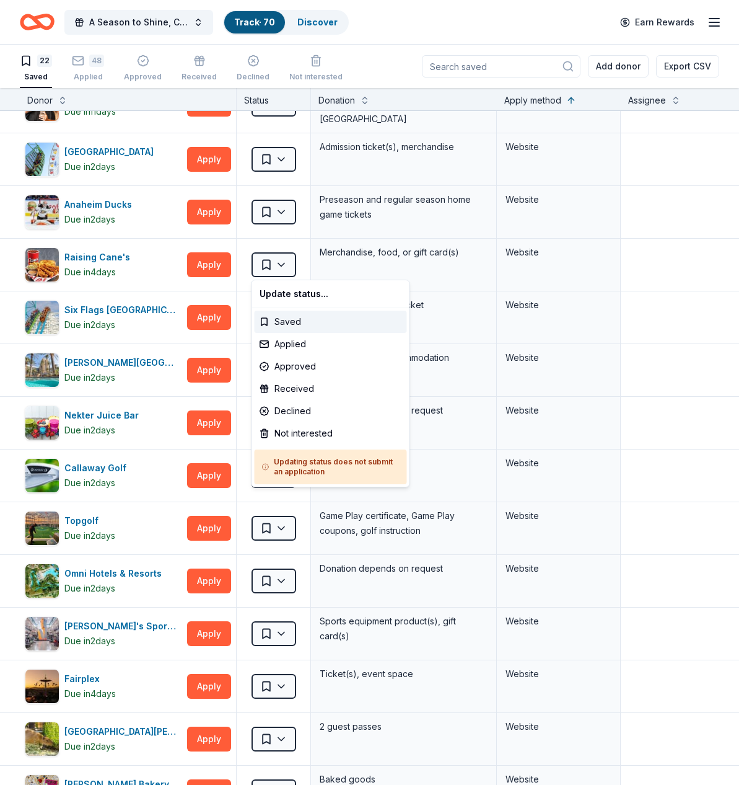
click at [290, 159] on html "A Season to Shine, CAT Gala Track · 70 Discover Earn Rewards 22 Saved 48 Applie…" at bounding box center [369, 392] width 739 height 785
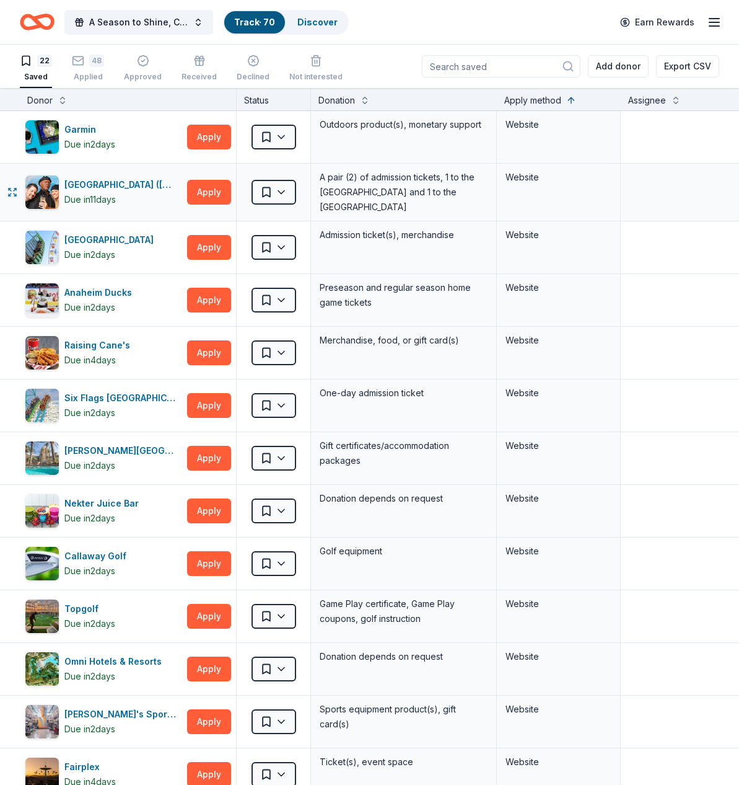
scroll to position [0, 0]
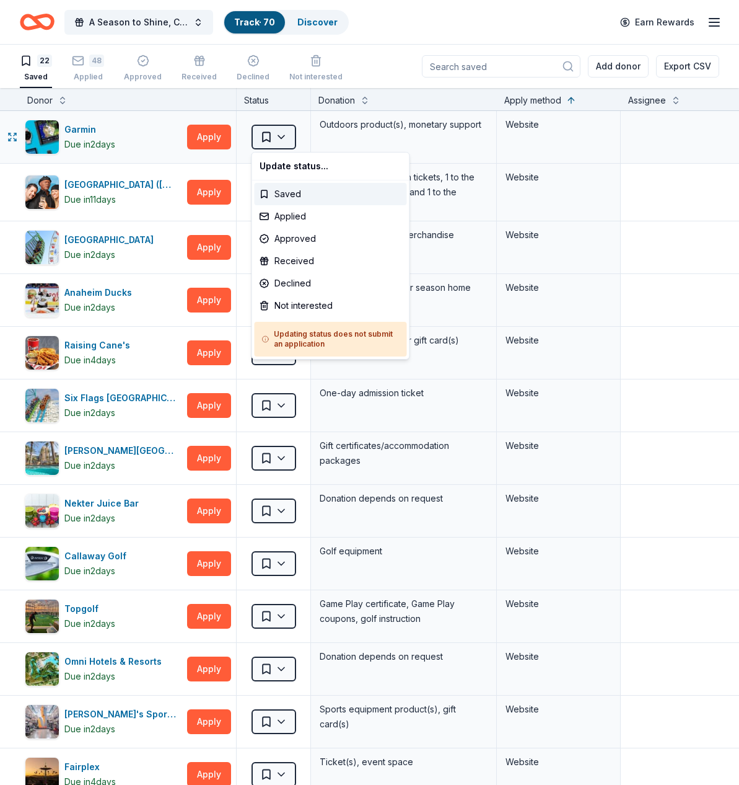
click at [289, 135] on html "A Season to Shine, CAT Gala Track · 70 Discover Earn Rewards 22 Saved 48 Applie…" at bounding box center [369, 392] width 739 height 785
click at [291, 302] on div "Not interested" at bounding box center [331, 305] width 152 height 22
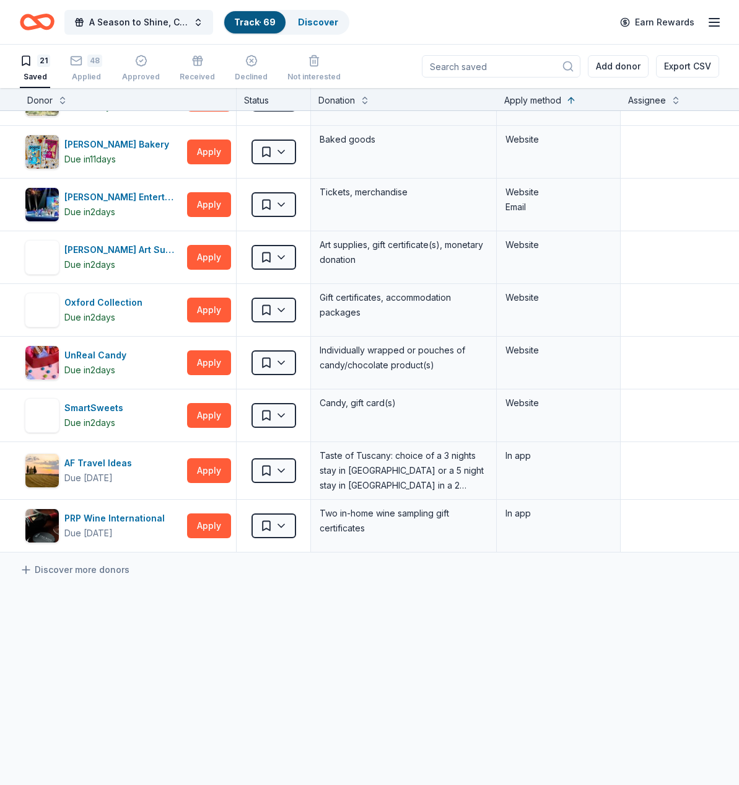
scroll to position [675, 0]
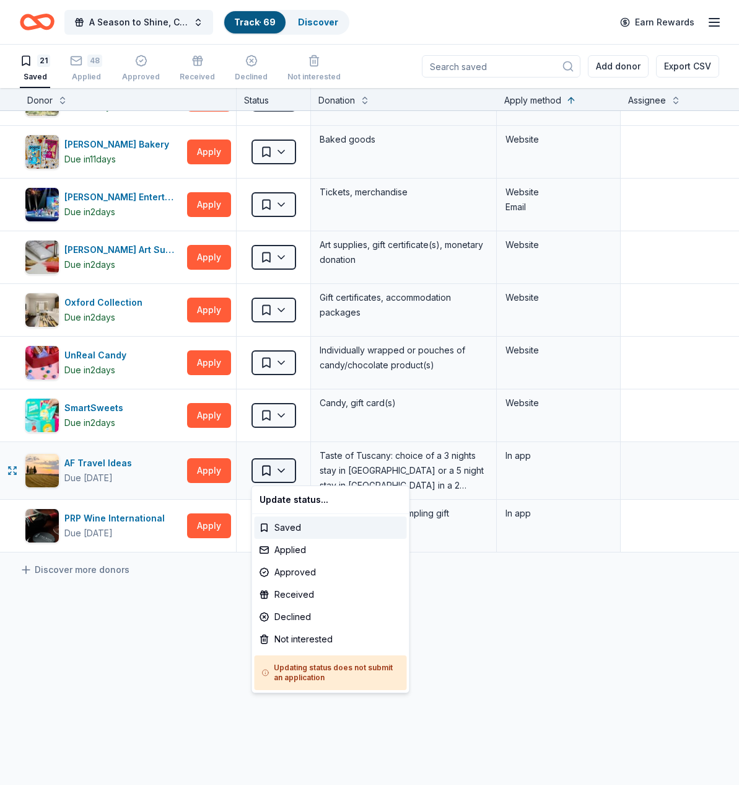
click at [288, 469] on html "A Season to Shine, CAT Gala Track · 69 Discover Earn Rewards 21 Saved 48 Applie…" at bounding box center [369, 392] width 739 height 785
click at [302, 639] on div "Not interested" at bounding box center [331, 639] width 152 height 22
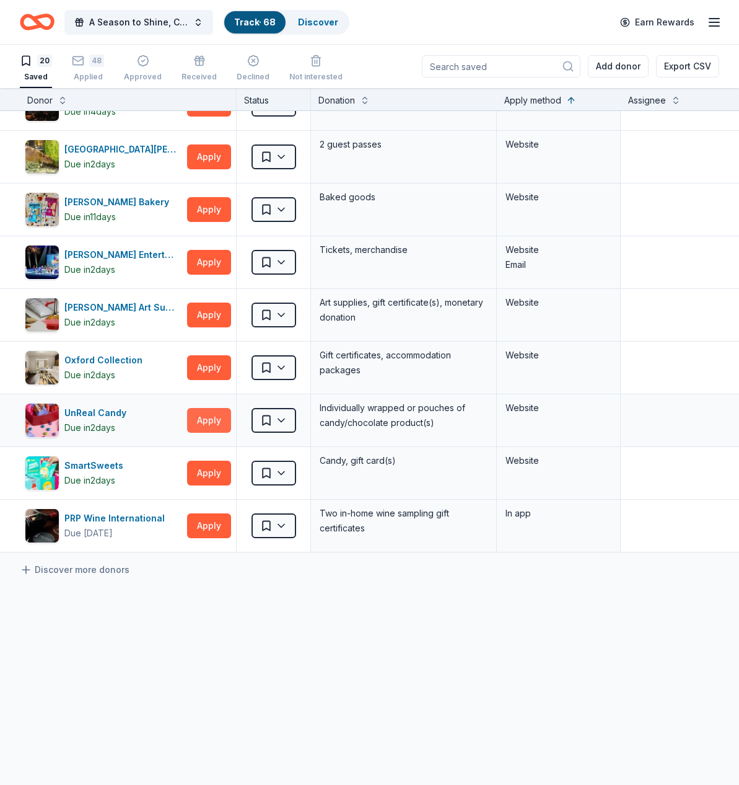
scroll to position [617, 0]
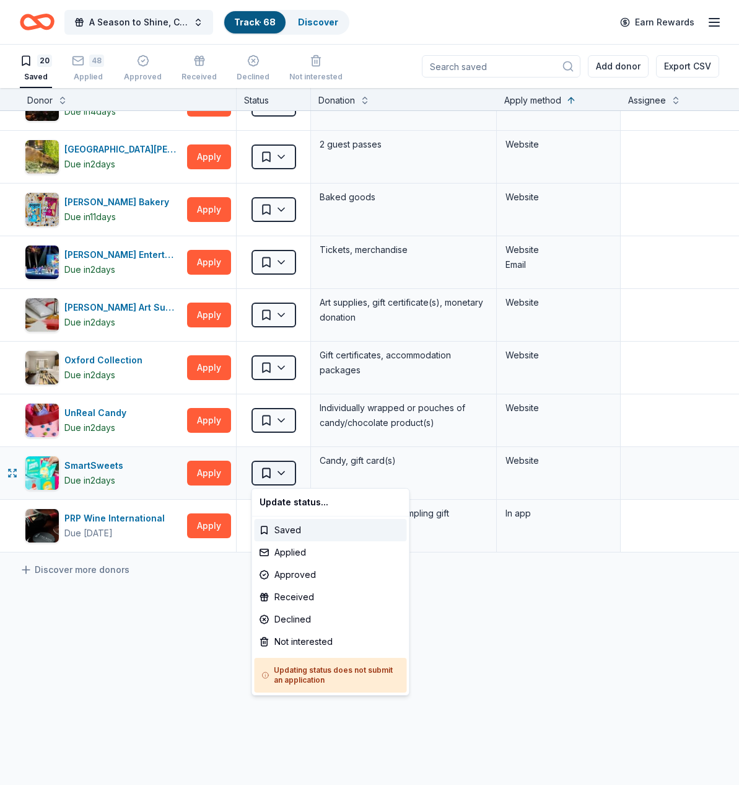
click at [283, 472] on html "A Season to Shine, CAT Gala Track · 68 Discover Earn Rewards 20 Saved 48 Applie…" at bounding box center [369, 392] width 739 height 785
click at [294, 638] on div "Not interested" at bounding box center [331, 641] width 152 height 22
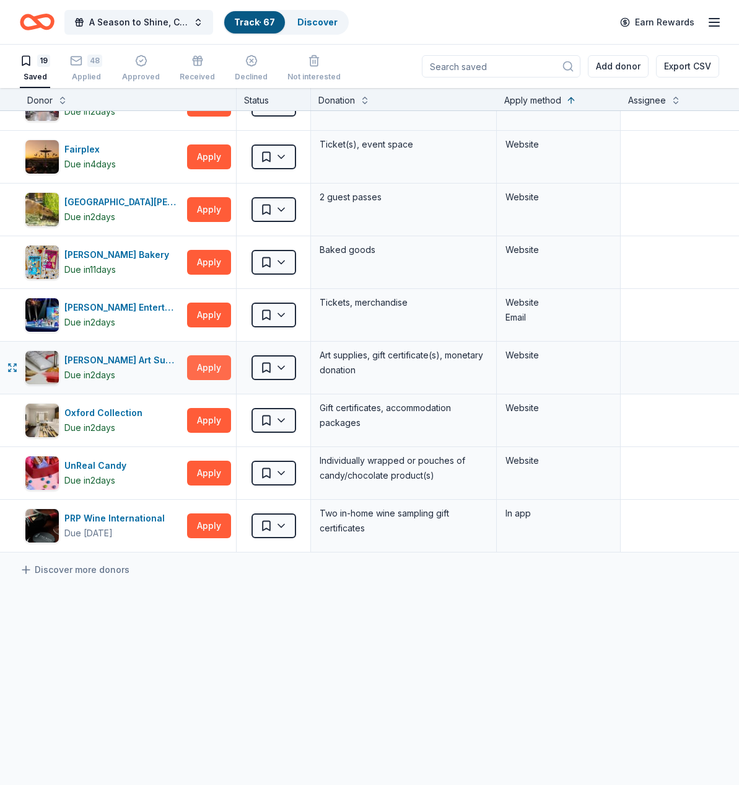
click at [208, 363] on button "Apply" at bounding box center [209, 367] width 44 height 25
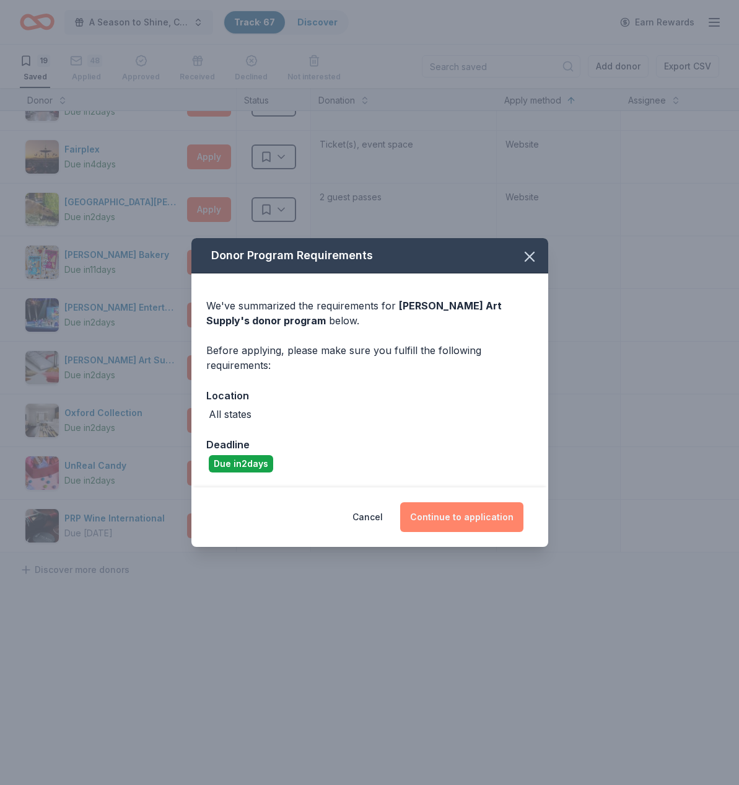
click at [484, 520] on button "Continue to application" at bounding box center [461, 517] width 123 height 30
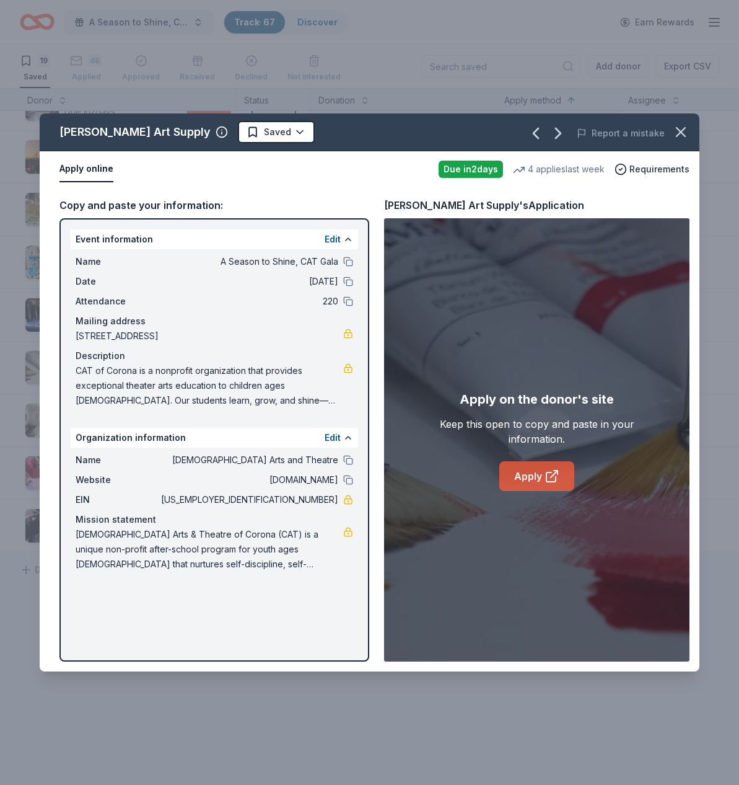
click at [518, 477] on link "Apply" at bounding box center [537, 476] width 75 height 30
click at [245, 136] on html "A Season to Shine, CAT Gala Track · 67 Discover Earn Rewards 19 Saved 48 Applie…" at bounding box center [369, 392] width 739 height 785
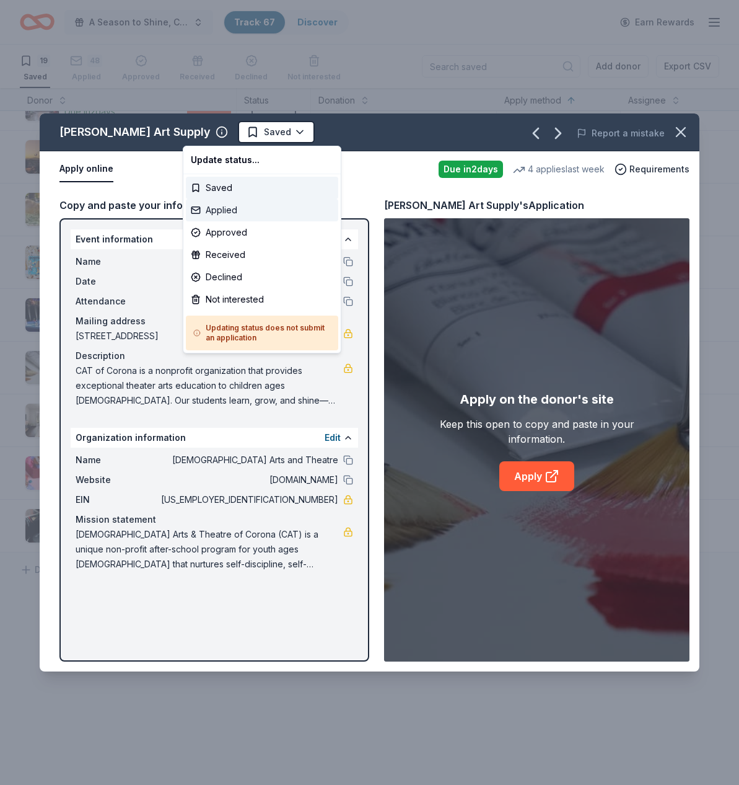
click at [230, 209] on div "Applied" at bounding box center [262, 210] width 152 height 22
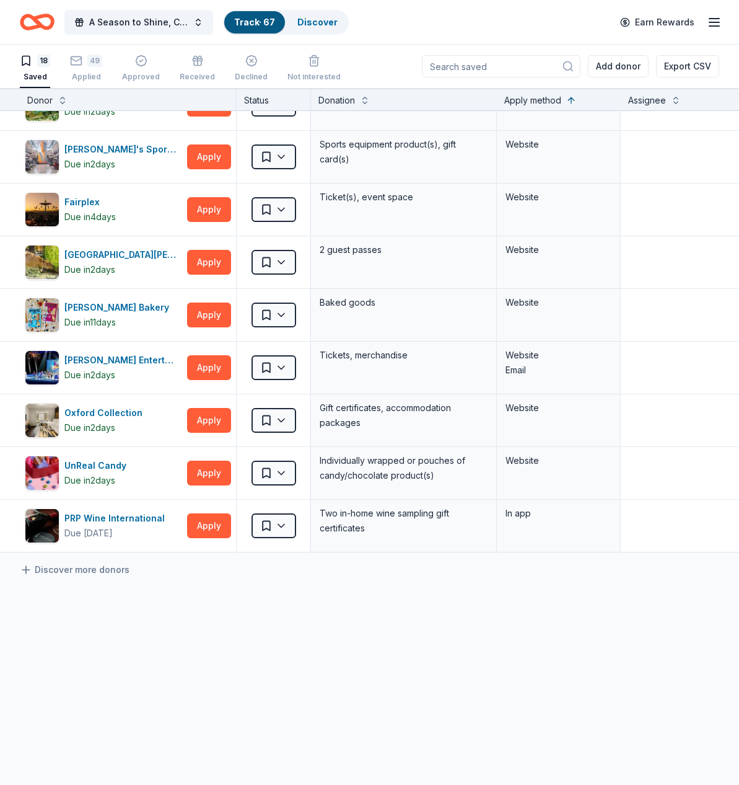
scroll to position [512, 0]
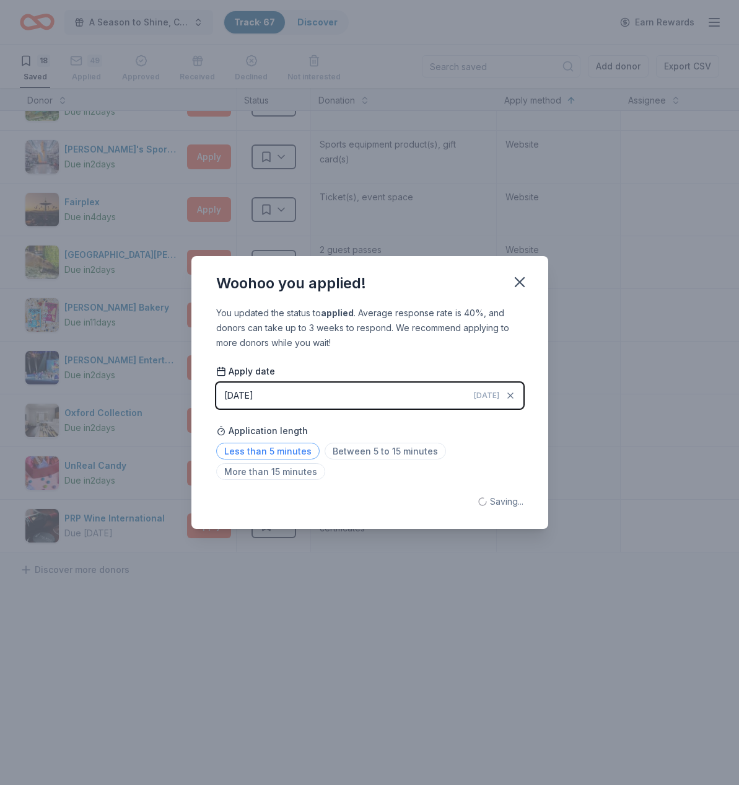
click at [291, 452] on span "Less than 5 minutes" at bounding box center [268, 451] width 104 height 17
click at [525, 283] on icon "button" at bounding box center [519, 281] width 17 height 17
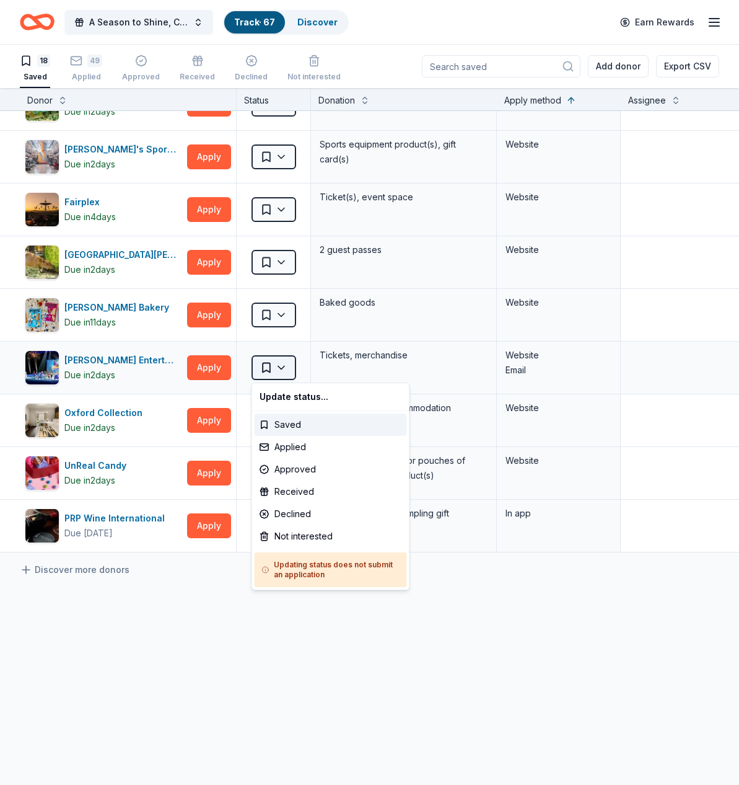
click at [289, 366] on html "A Season to Shine, CAT Gala Track · 67 Discover Earn Rewards 18 Saved 49 Applie…" at bounding box center [369, 392] width 739 height 785
click at [307, 540] on div "Not interested" at bounding box center [331, 536] width 152 height 22
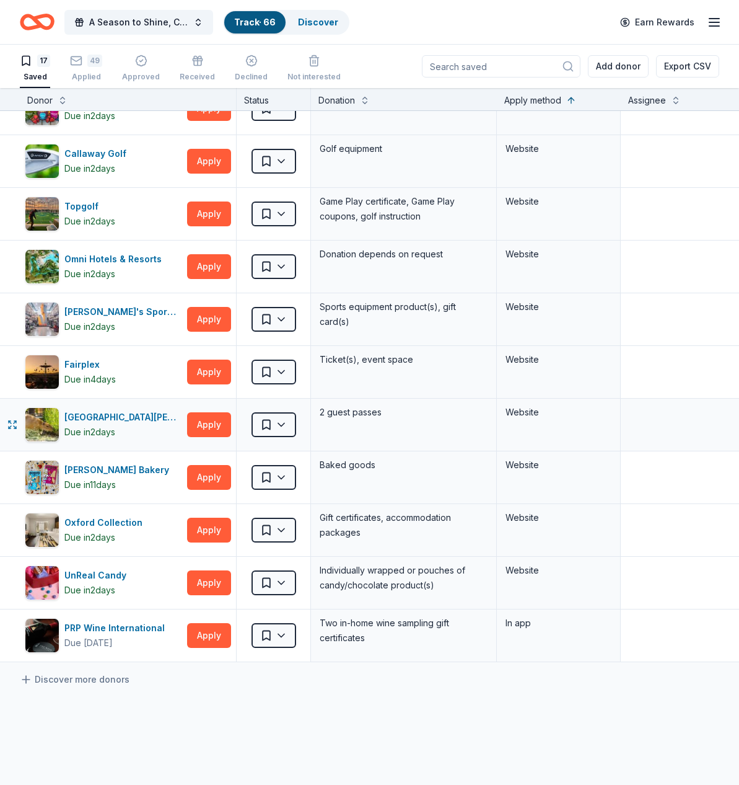
scroll to position [379, 0]
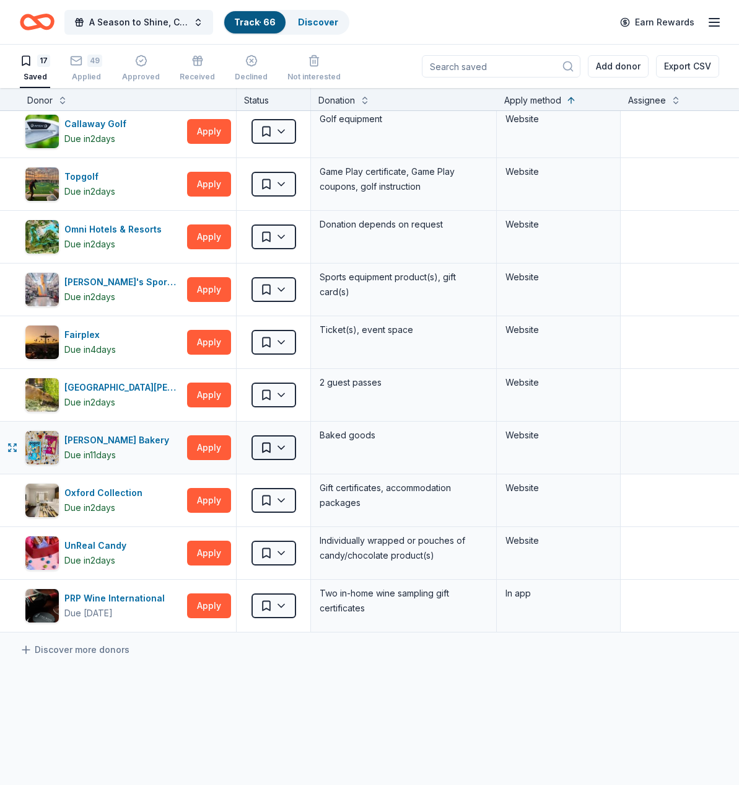
click at [284, 446] on html "A Season to Shine, CAT Gala Track · 66 Discover Earn Rewards 17 Saved 49 Applie…" at bounding box center [369, 392] width 739 height 785
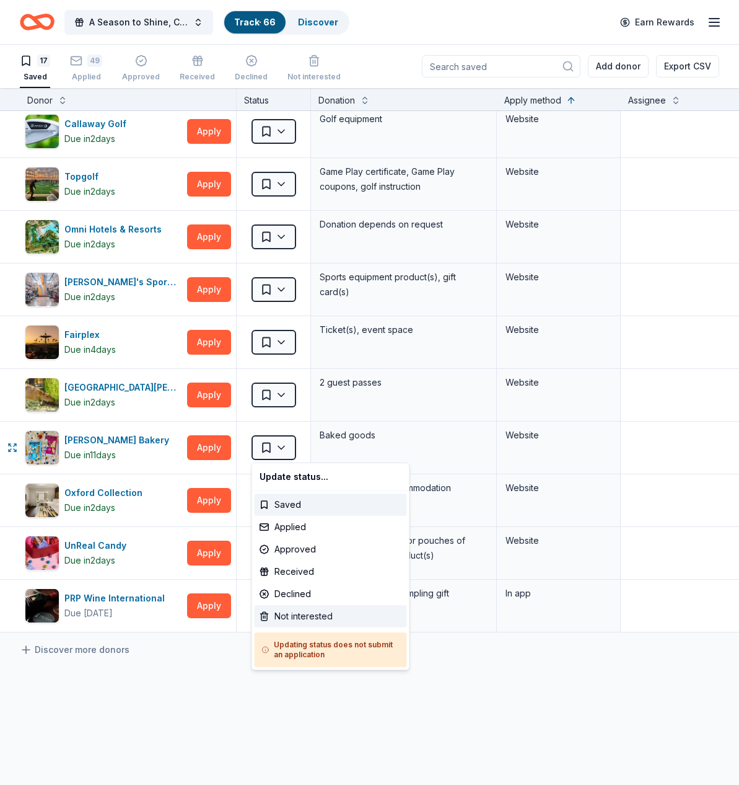
click at [307, 617] on div "Not interested" at bounding box center [331, 616] width 152 height 22
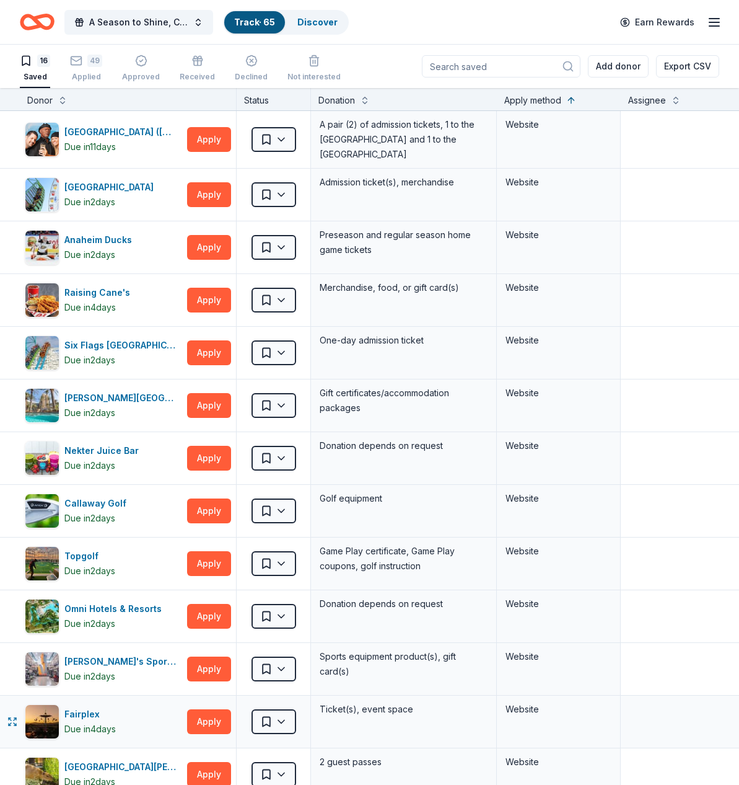
scroll to position [0, 0]
click at [90, 71] on div "49 Applied" at bounding box center [86, 61] width 32 height 27
